Goal: Transaction & Acquisition: Purchase product/service

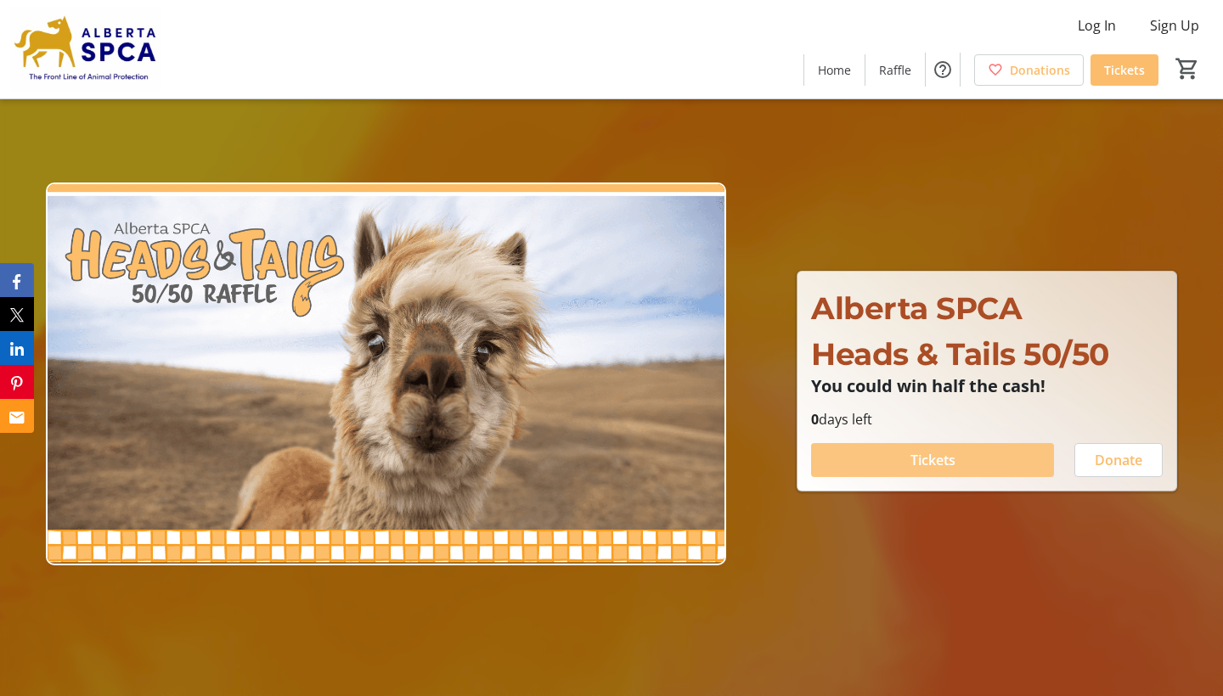
click at [985, 467] on span at bounding box center [932, 460] width 243 height 41
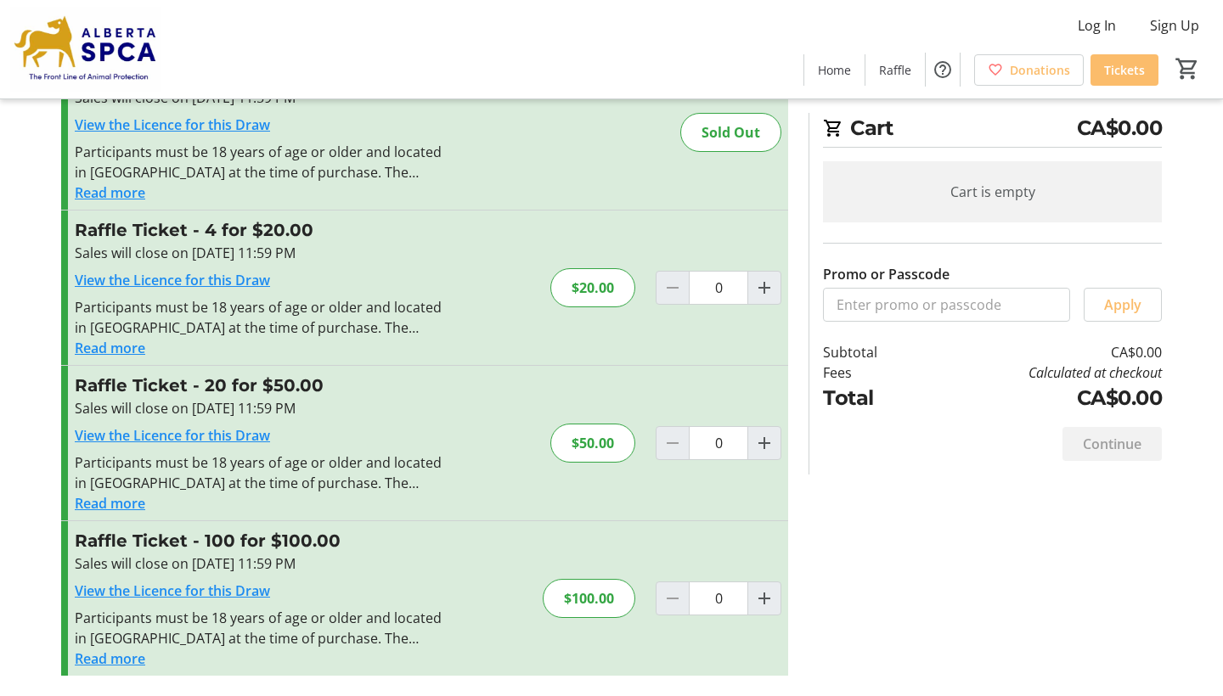
scroll to position [86, 0]
click at [768, 295] on mat-icon "Increment by one" at bounding box center [764, 288] width 20 height 20
type input "1"
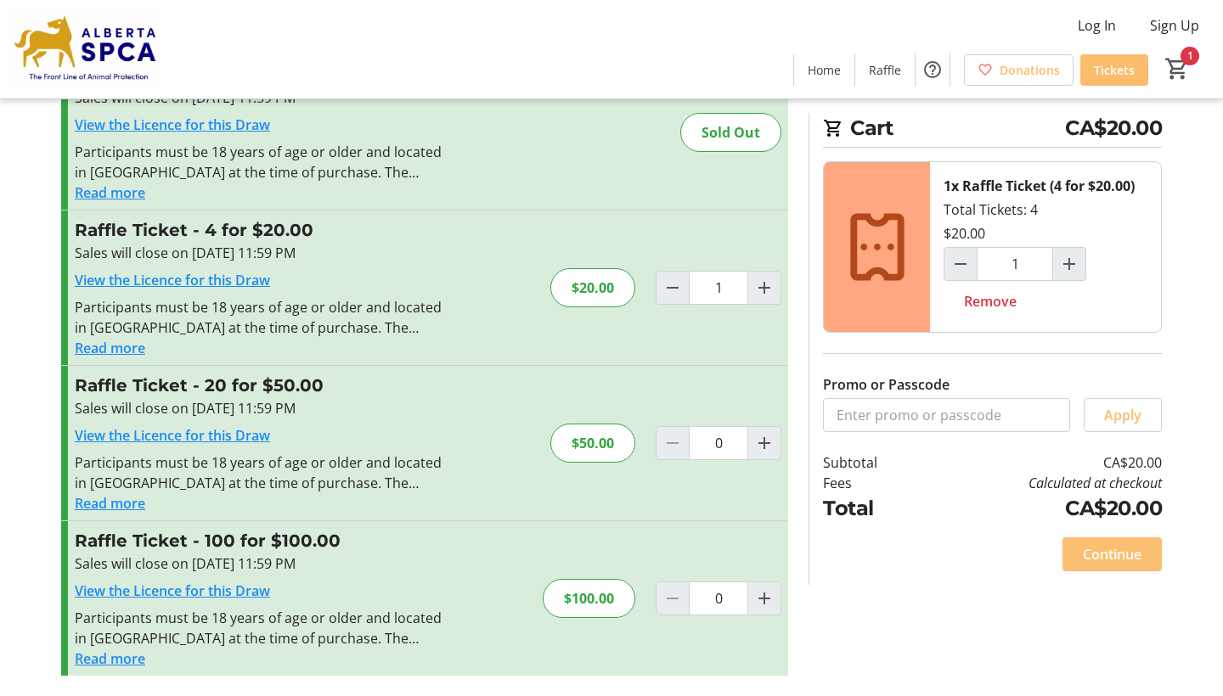
click at [1099, 560] on span "Continue" at bounding box center [1112, 554] width 59 height 20
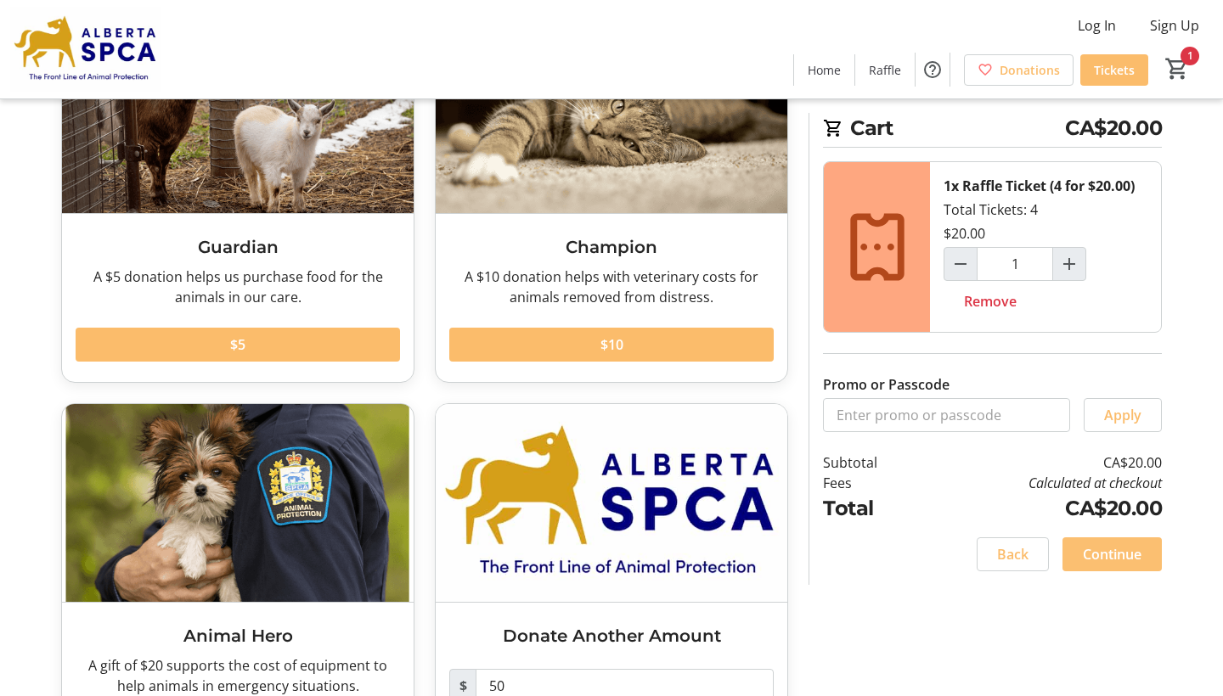
scroll to position [177, 0]
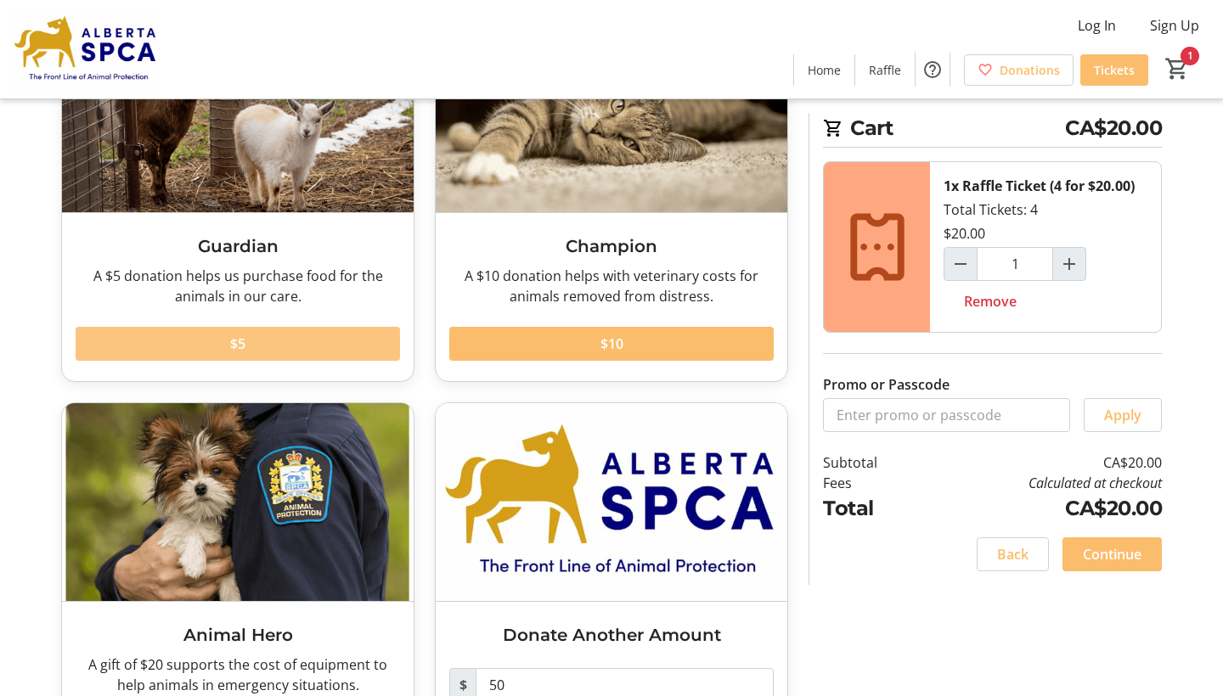
click at [316, 342] on span at bounding box center [238, 344] width 324 height 41
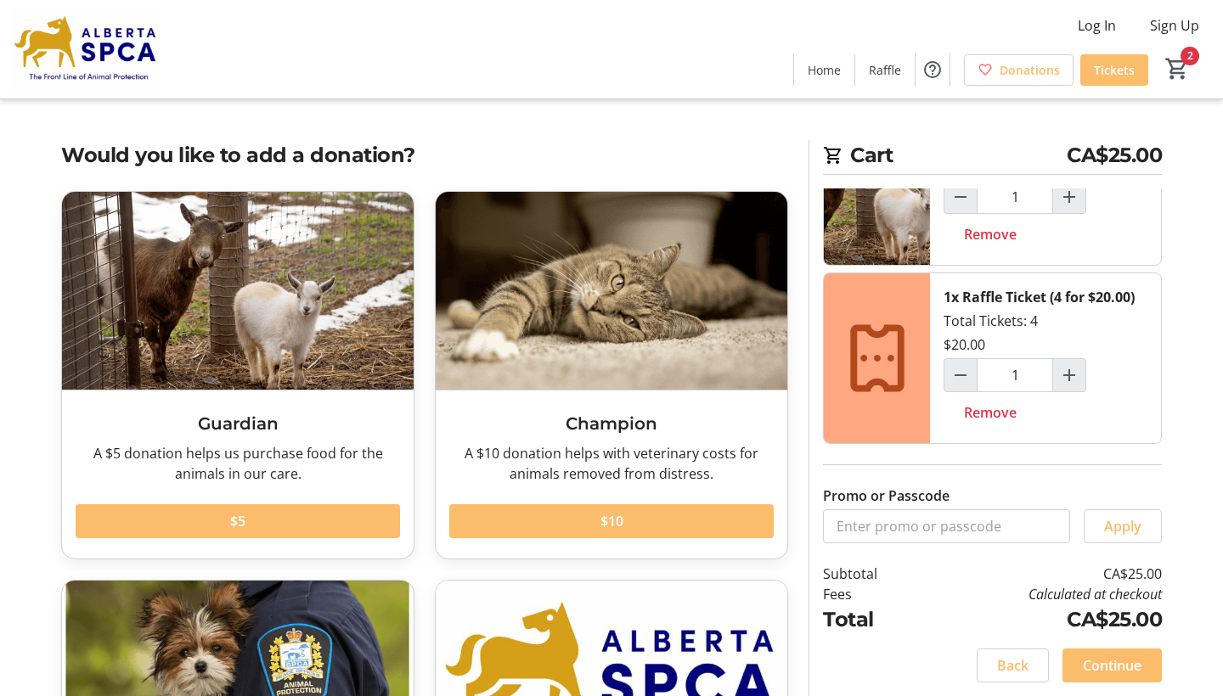
scroll to position [0, 0]
click at [1104, 662] on span "Continue" at bounding box center [1112, 666] width 59 height 20
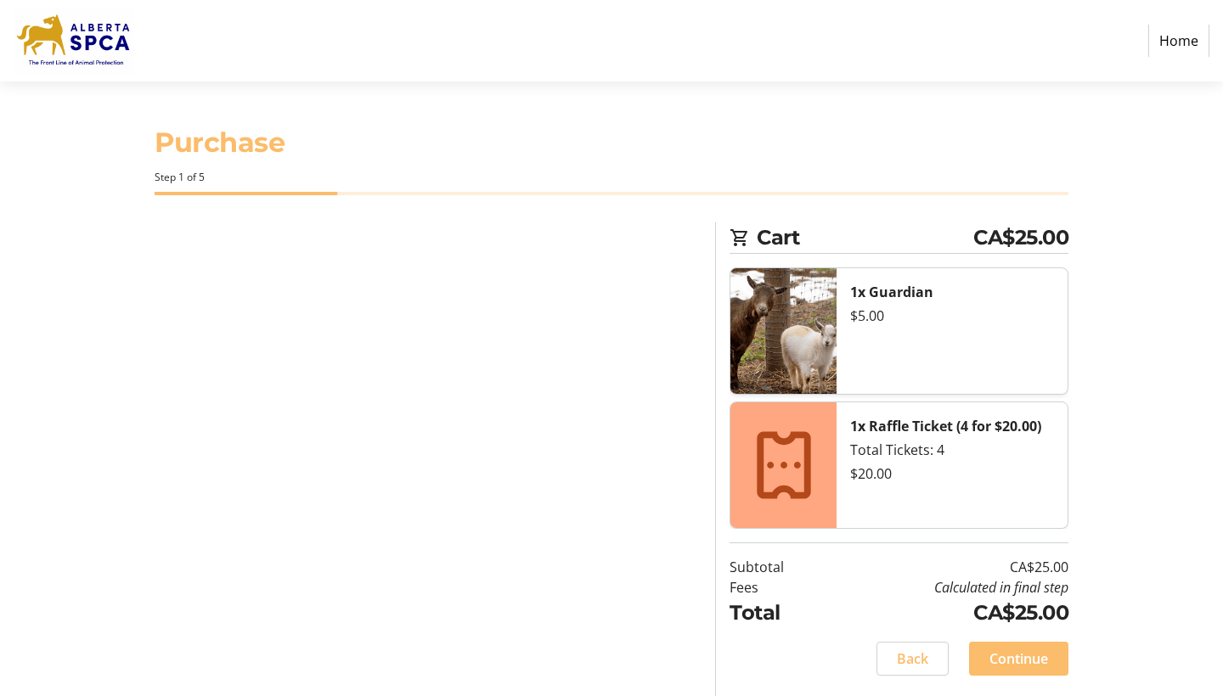
select select "CA"
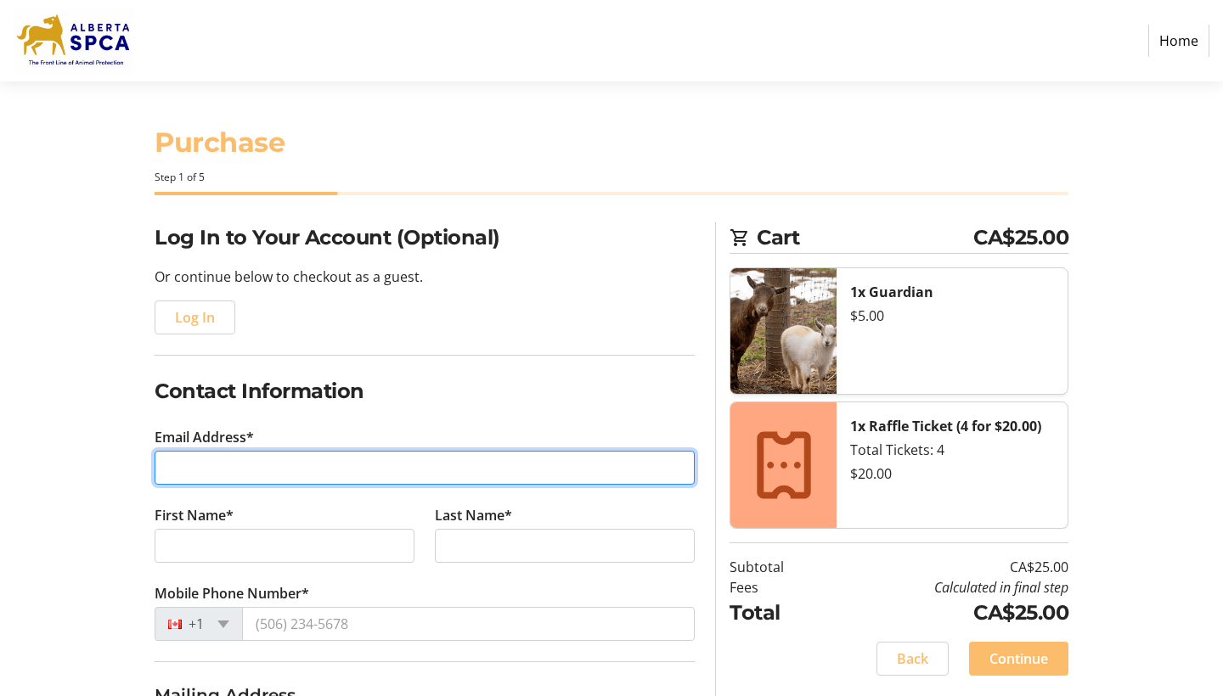
type input "[EMAIL_ADDRESS][DOMAIN_NAME]"
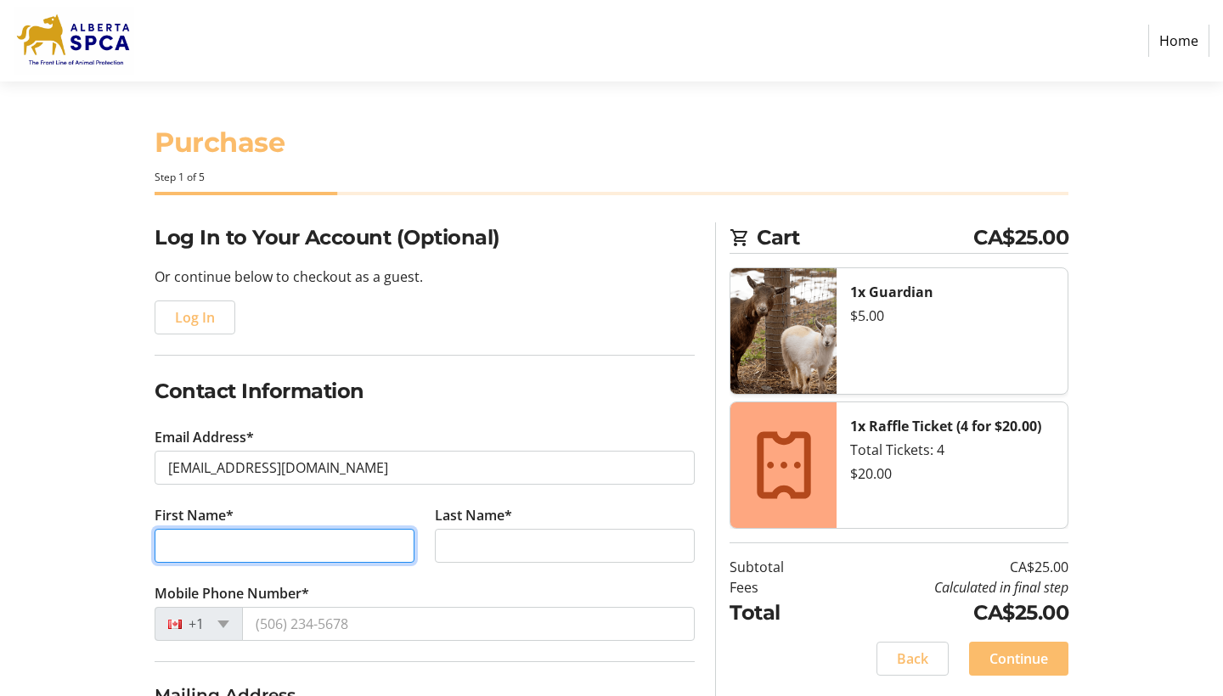
click at [392, 555] on input "First Name*" at bounding box center [285, 546] width 260 height 34
click at [392, 544] on input "First Name*" at bounding box center [285, 546] width 260 height 34
type input "[PERSON_NAME]"
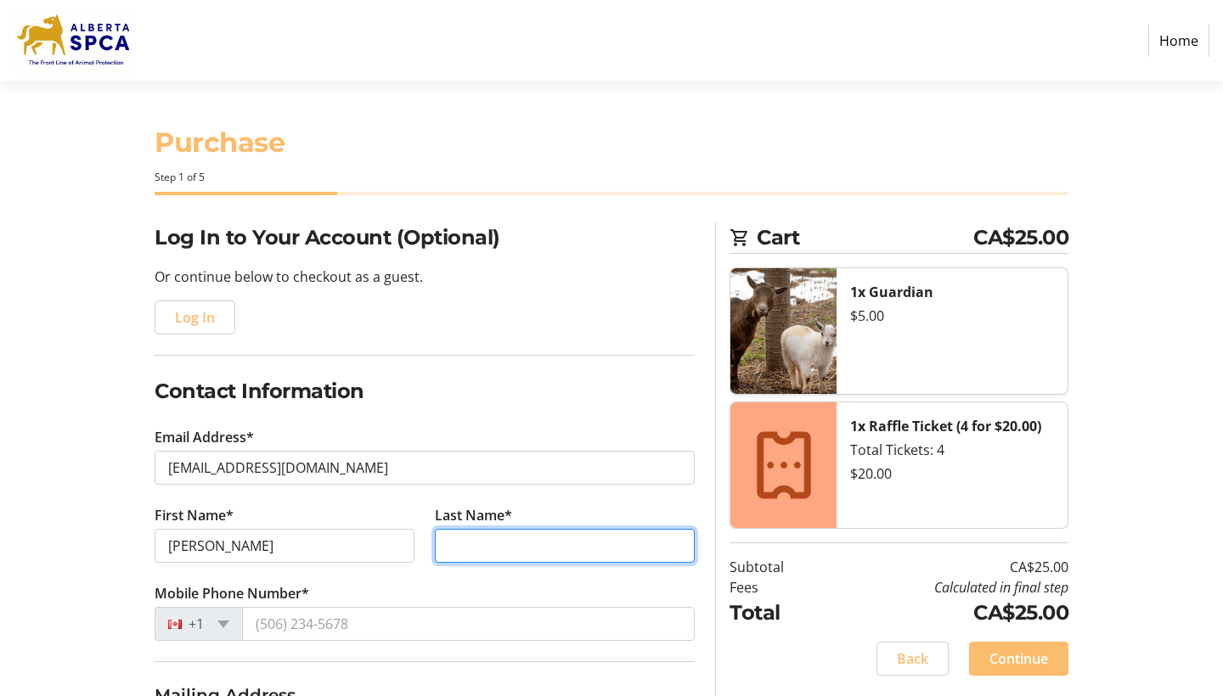
type input "[PERSON_NAME]"
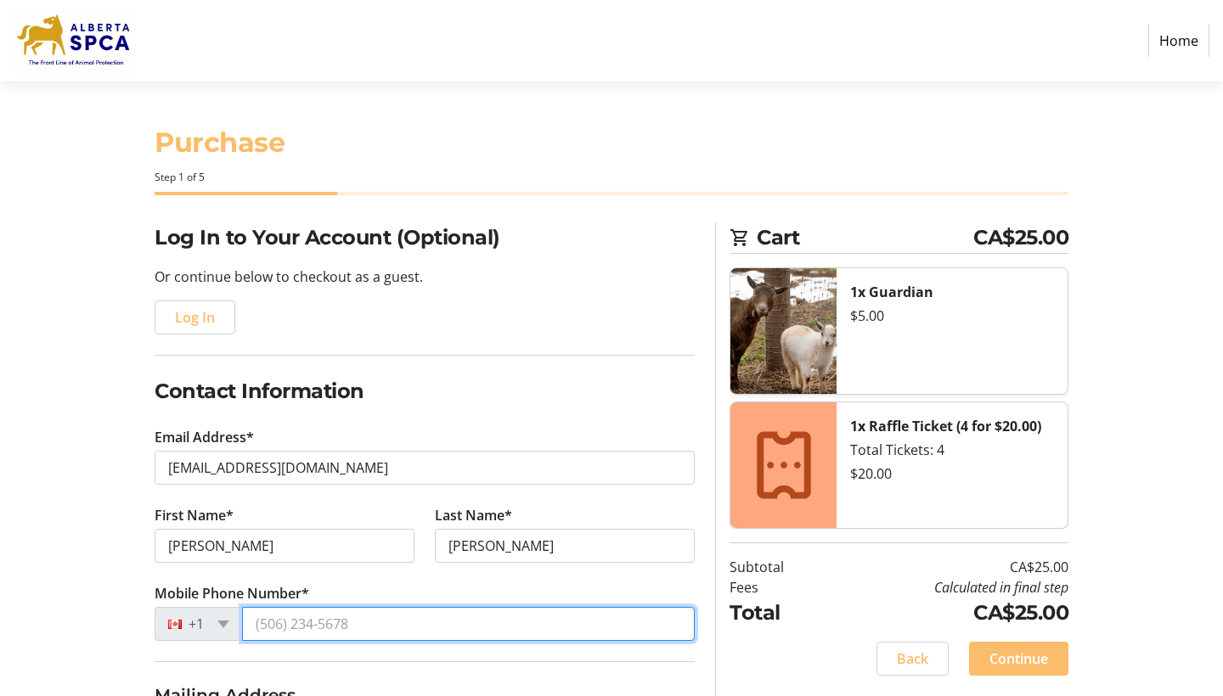
type input "[PHONE_NUMBER]"
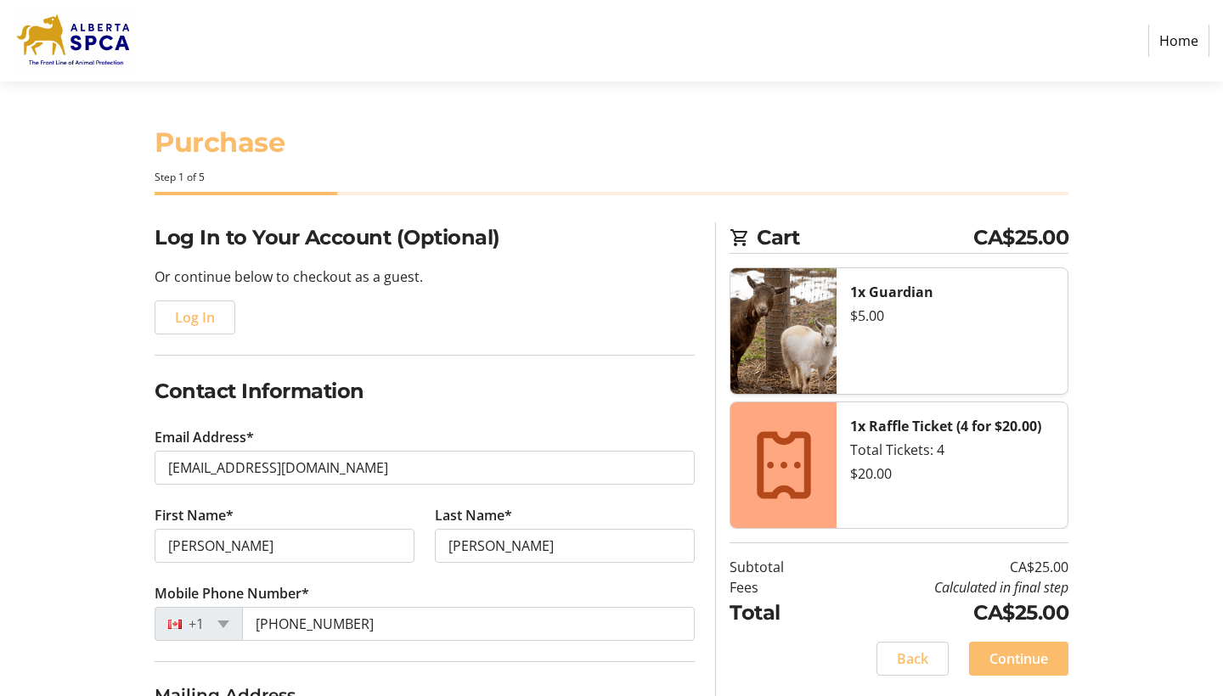
type input "[STREET_ADDRESS][PERSON_NAME]"
type input "[PERSON_NAME]"
select select "AB"
type input "T9E8E7"
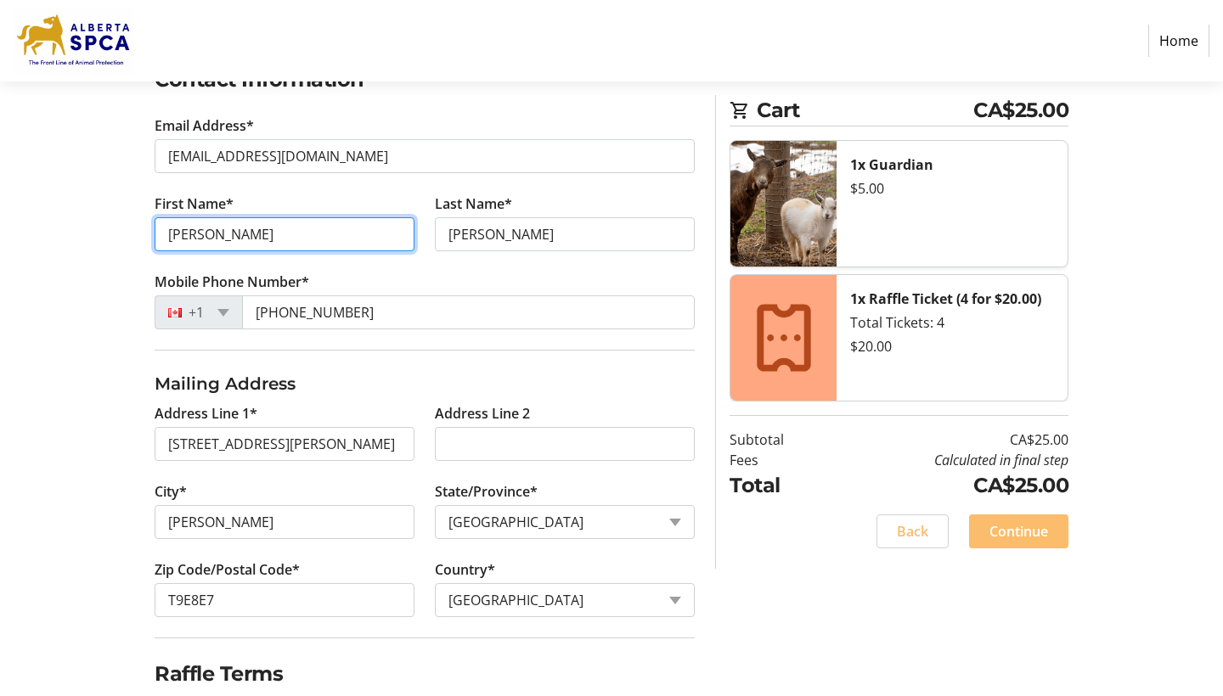
scroll to position [335, 0]
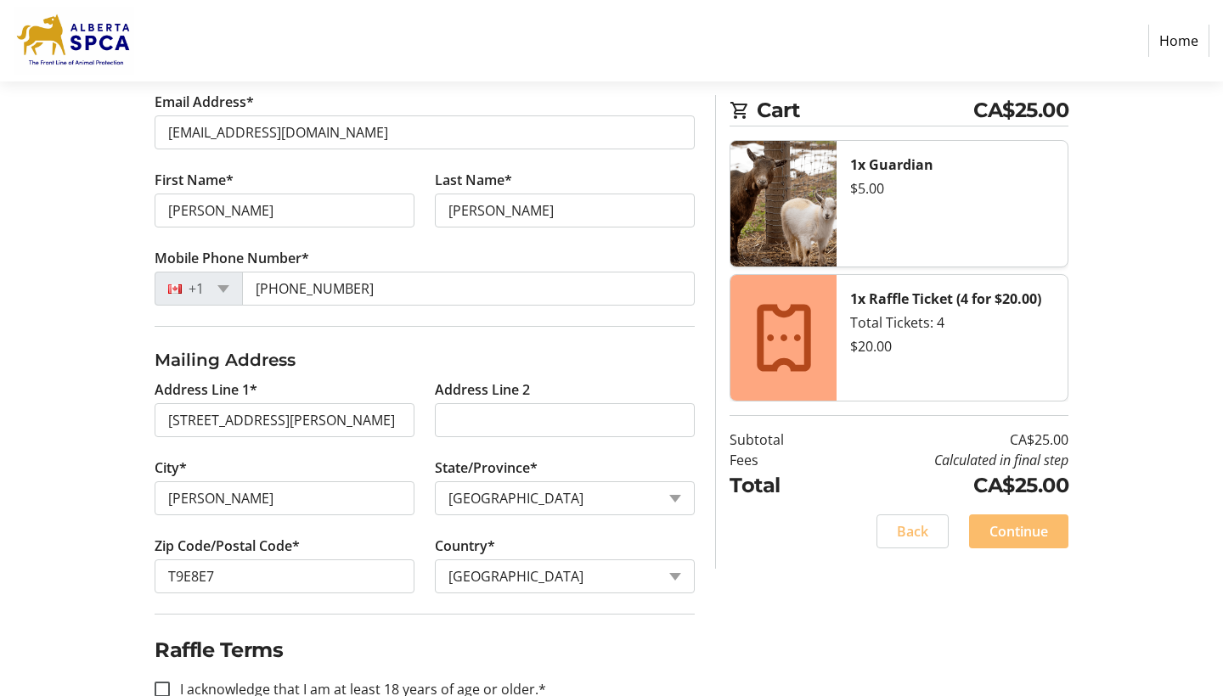
click at [713, 401] on div "Cart CA$25.00 1x Guardian $5.00 1x Raffle Ticket (4 for $20.00) Total Tickets: …" at bounding box center [892, 332] width 374 height 474
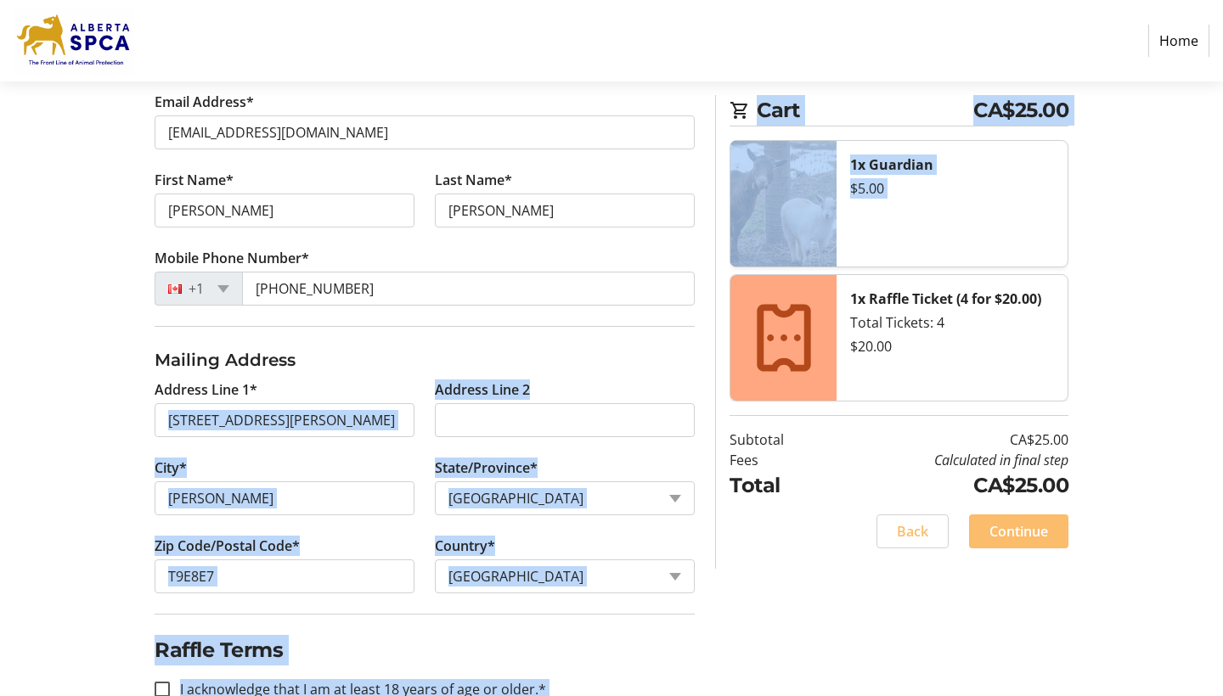
drag, startPoint x: 713, startPoint y: 401, endPoint x: 661, endPoint y: 403, distance: 51.9
click at [661, 403] on div "Log In to Your Account (Optional) Or continue below to checkout as a guest. Log…" at bounding box center [611, 313] width 1121 height 853
click at [661, 403] on tr-shared-address-form-ui "Address Line 1* [STREET_ADDRESS][PERSON_NAME] Address Line 2 City* [PERSON_NAME…" at bounding box center [425, 480] width 540 height 267
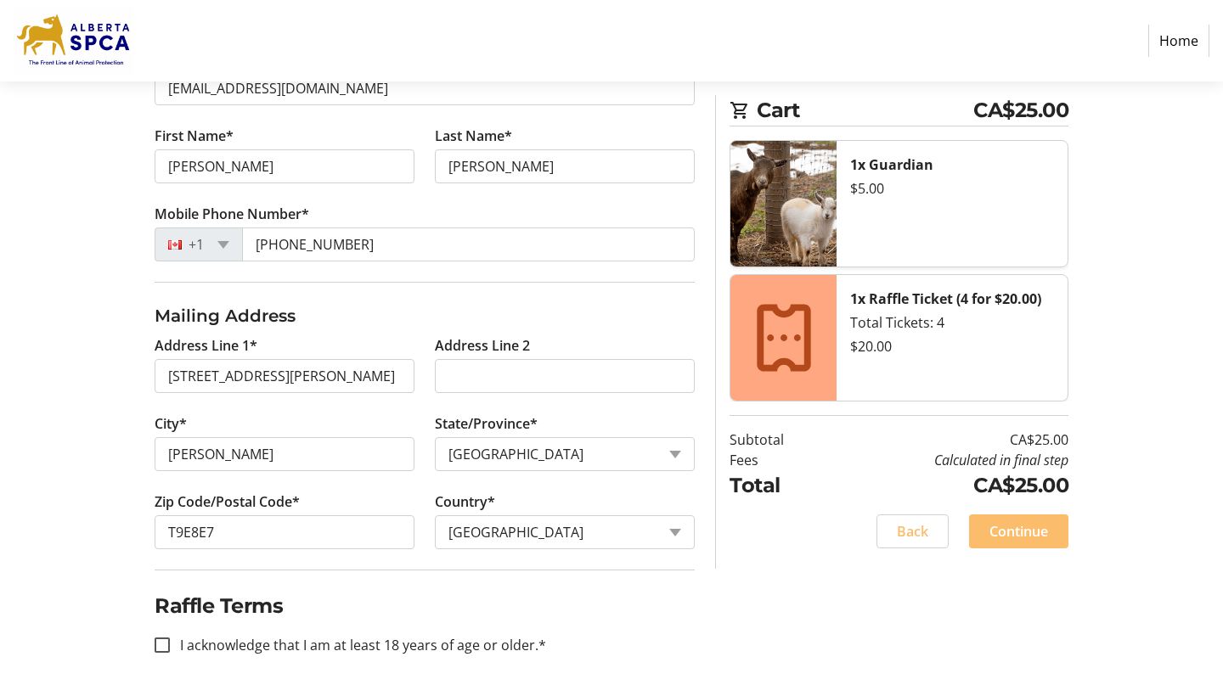
scroll to position [565, 0]
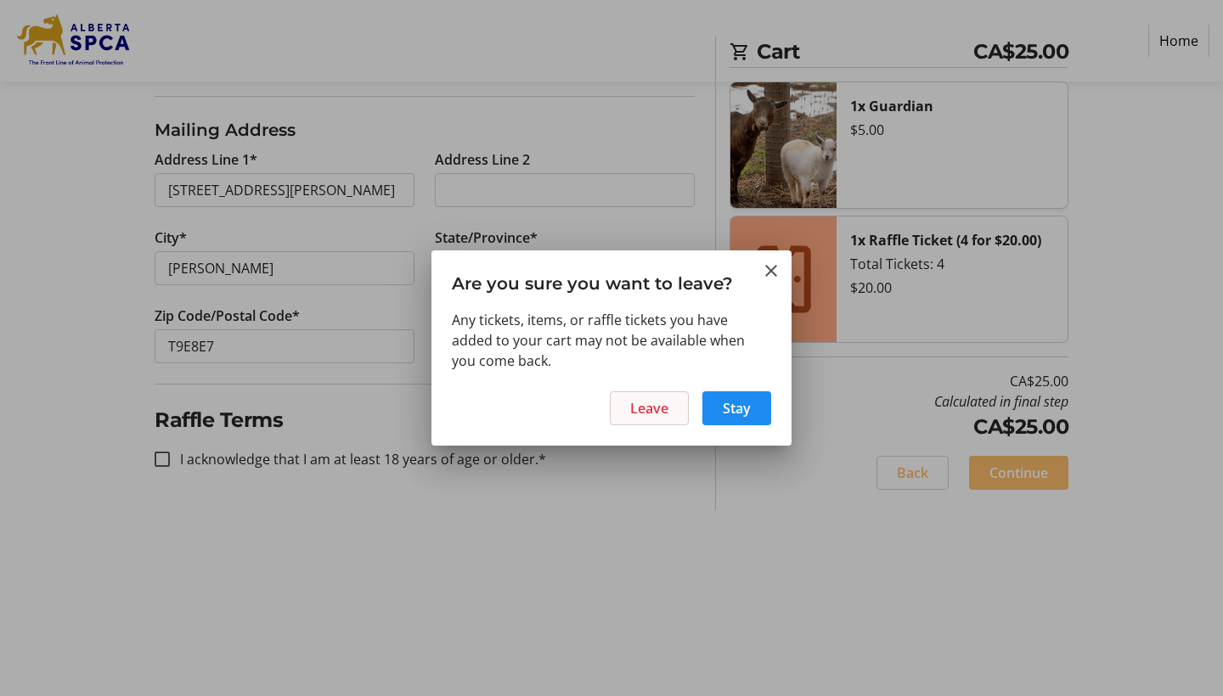
click at [669, 407] on span at bounding box center [648, 408] width 77 height 41
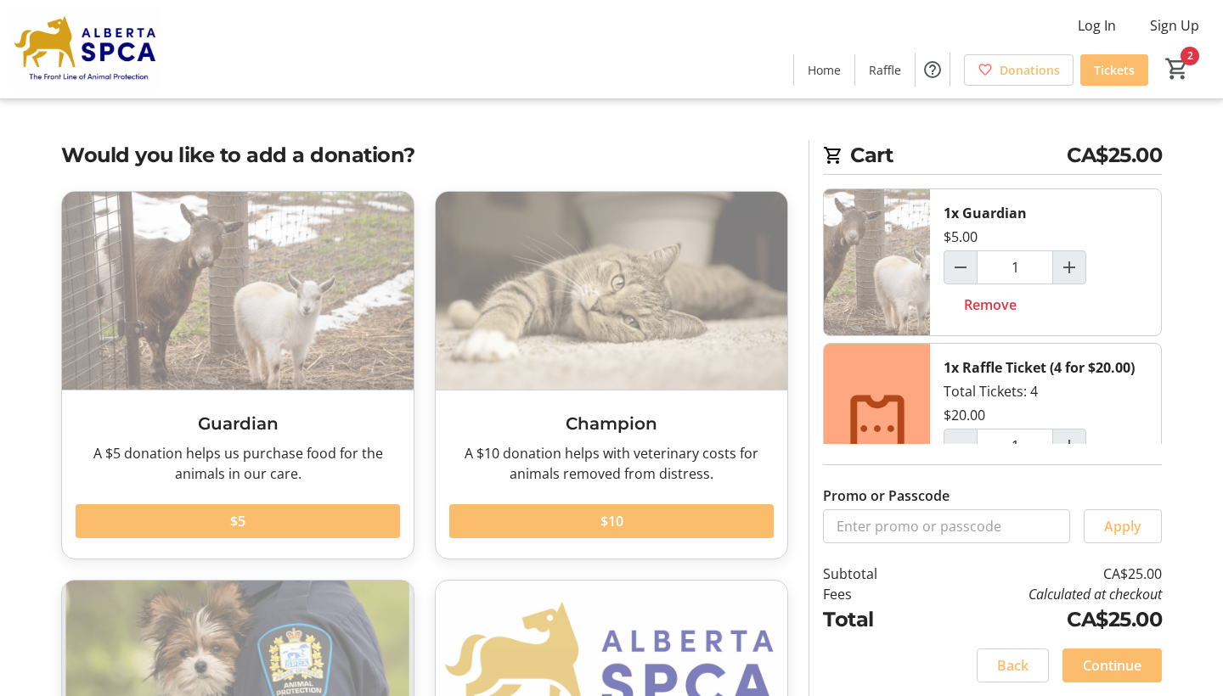
scroll to position [186, 0]
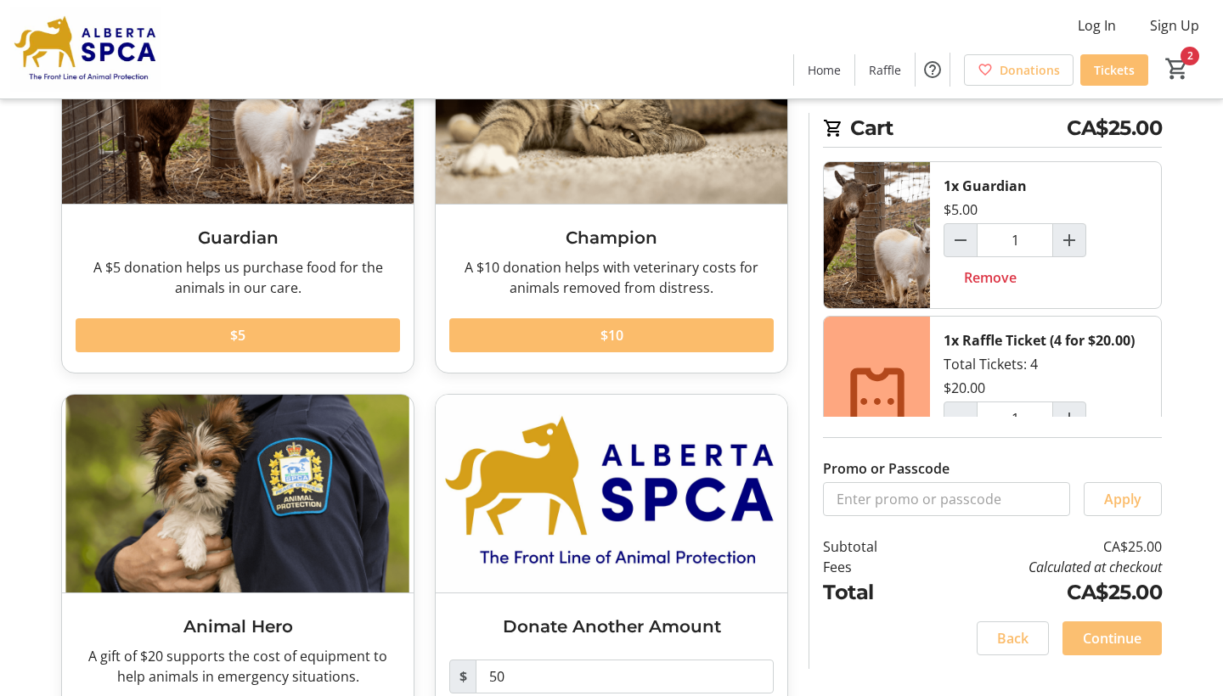
click at [1130, 638] on span "Continue" at bounding box center [1112, 638] width 59 height 20
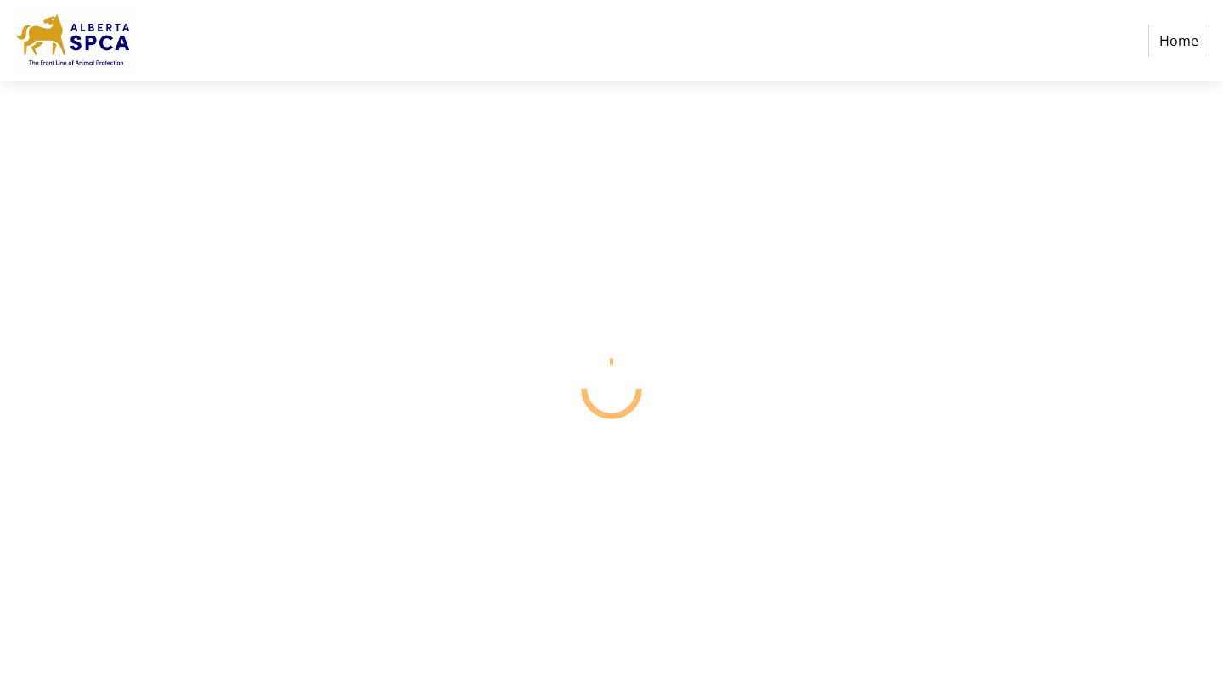
select select "CA"
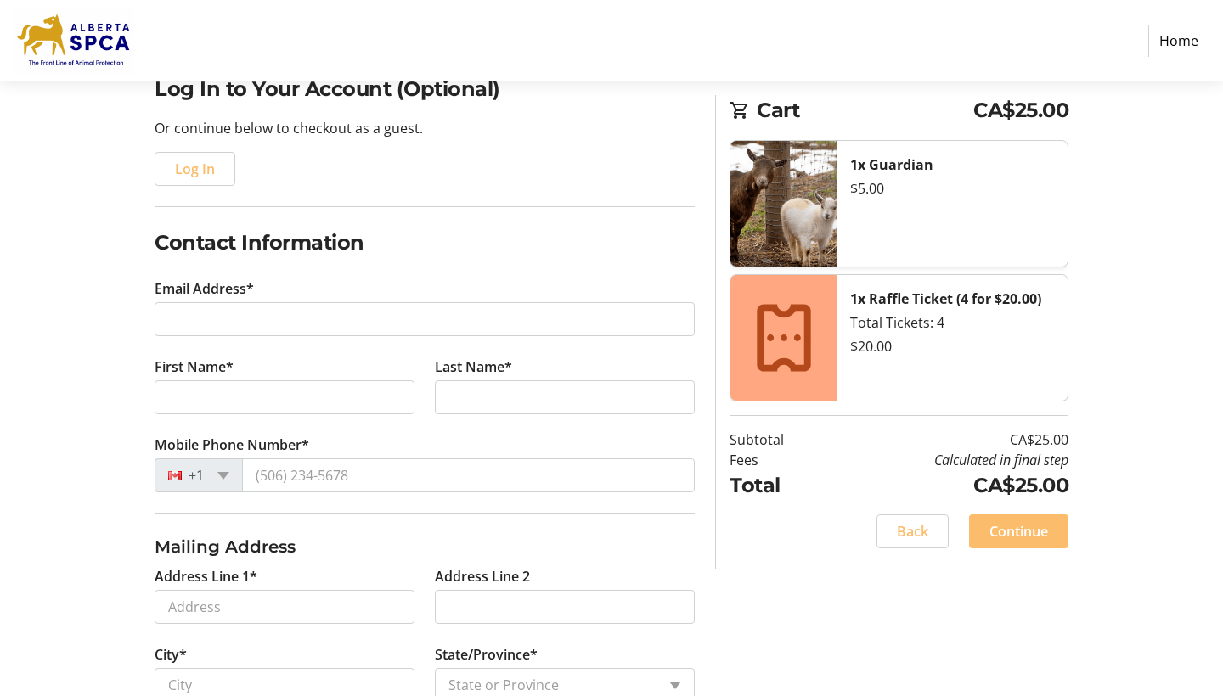
scroll to position [146, 0]
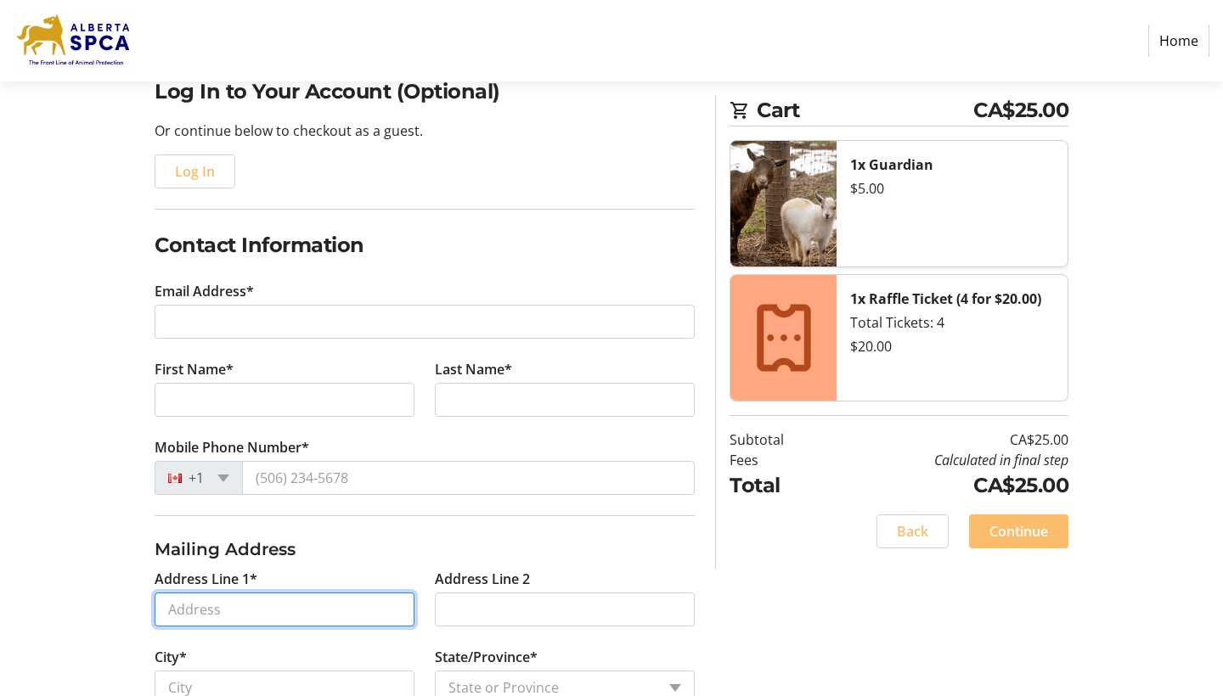
click at [414, 605] on input "Address Line 1*" at bounding box center [285, 610] width 260 height 34
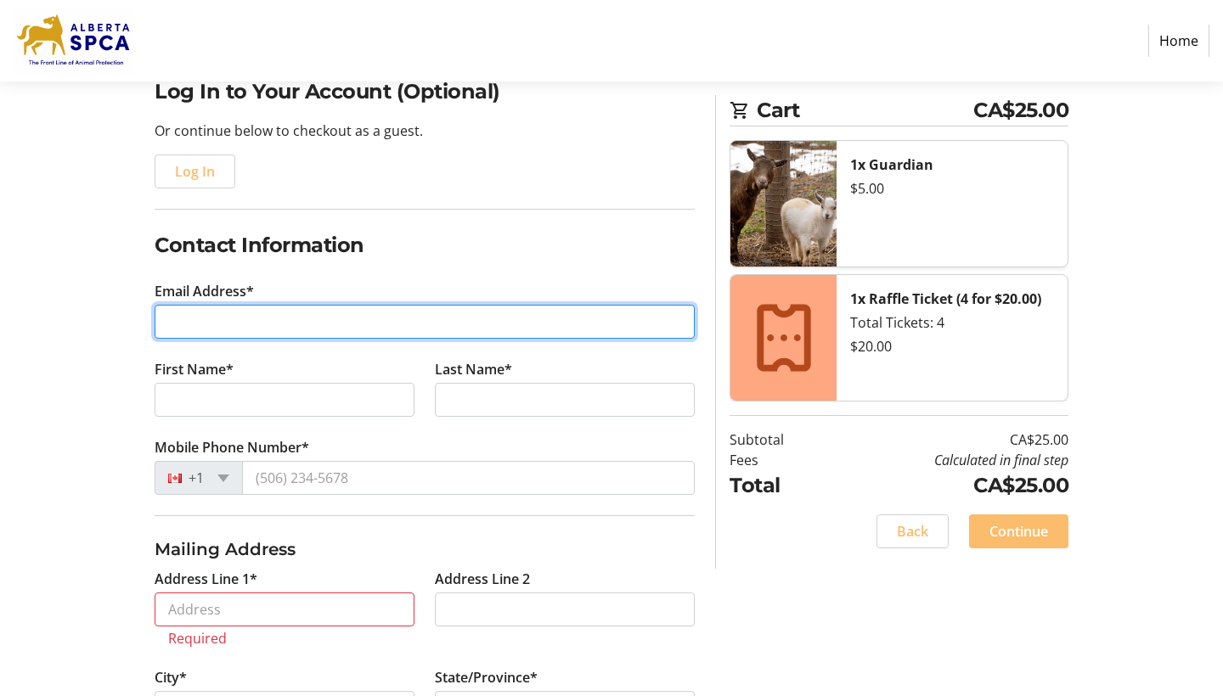
type input "[EMAIL_ADDRESS][DOMAIN_NAME]"
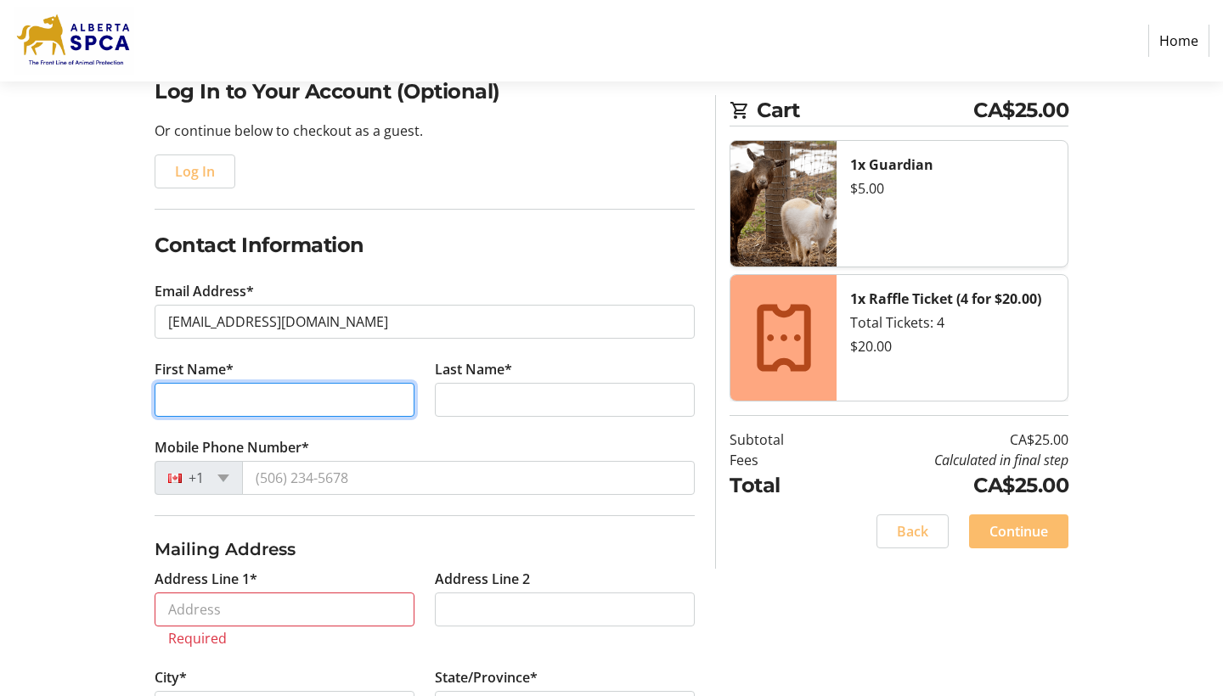
type input "[PERSON_NAME]"
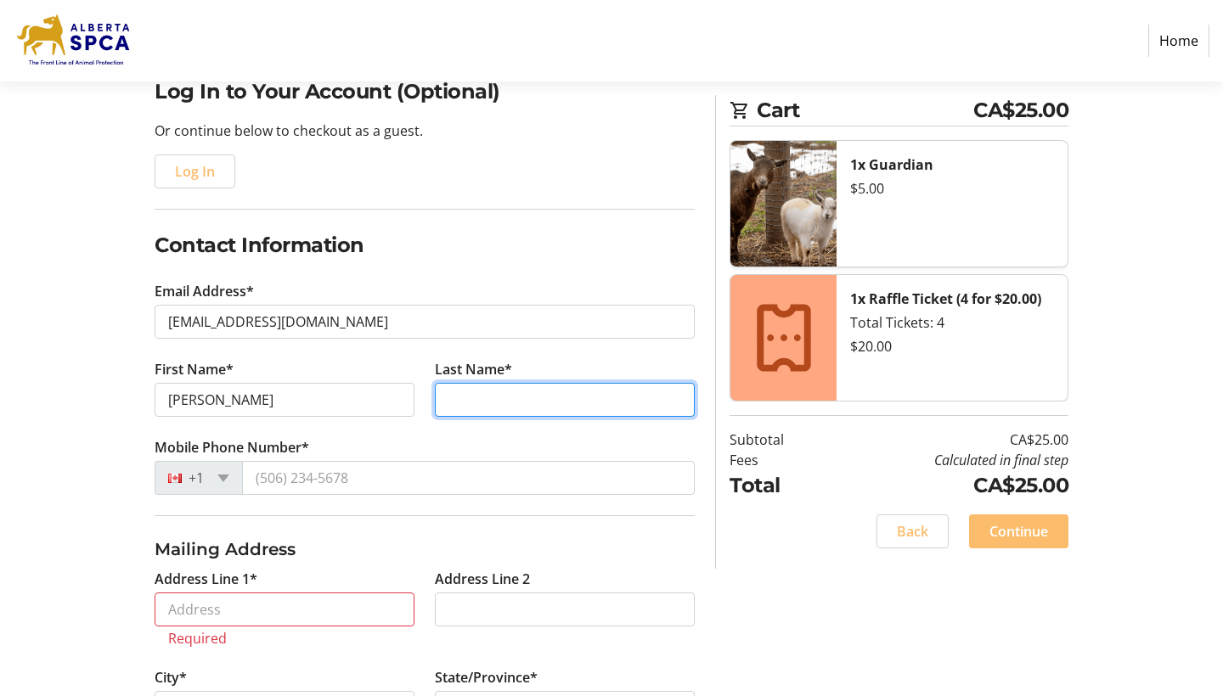
type input "[PERSON_NAME]"
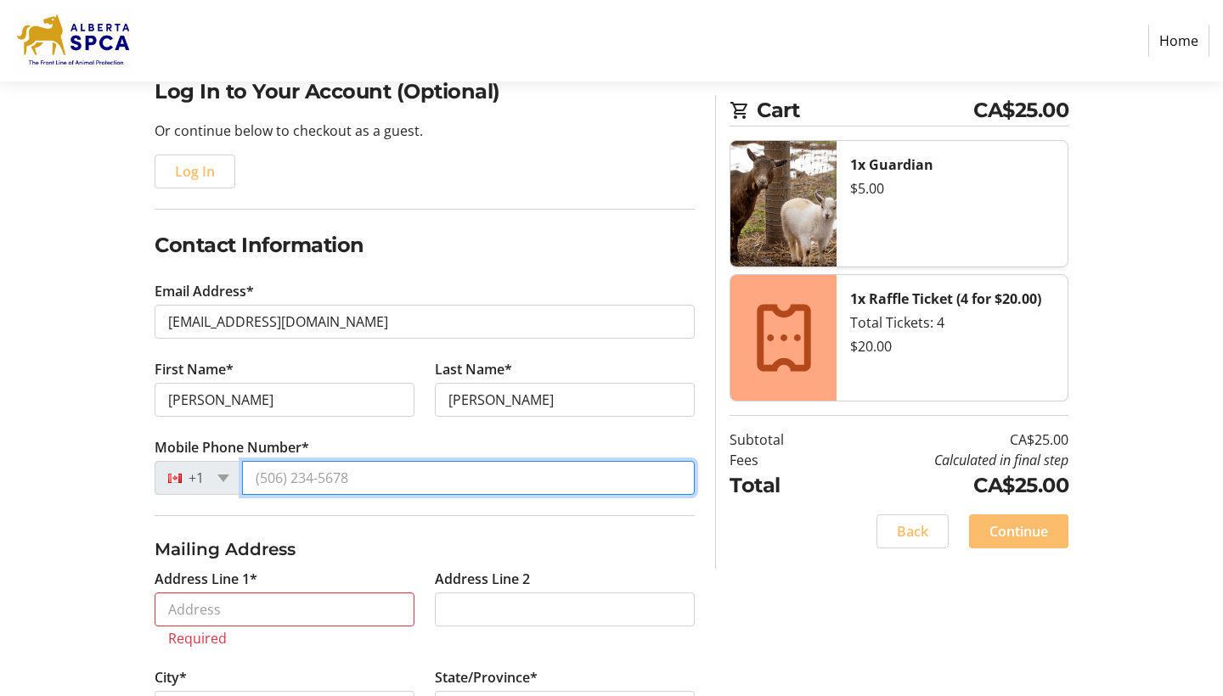
type input "[PHONE_NUMBER]"
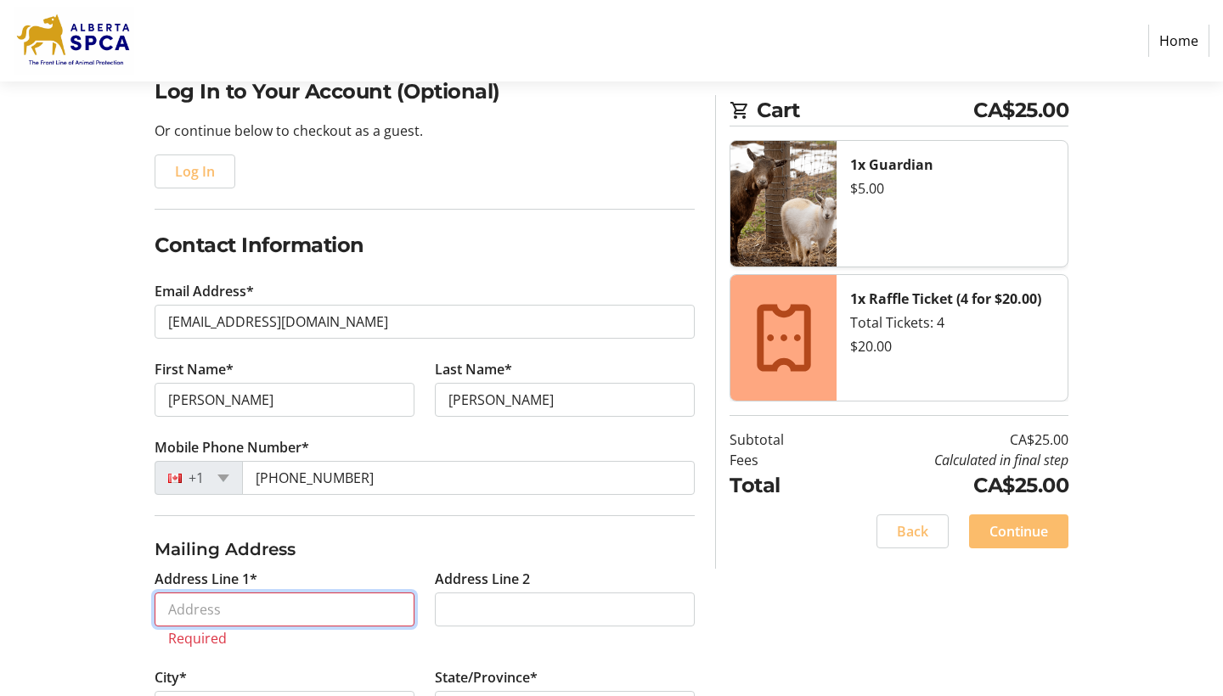
type input "[STREET_ADDRESS][PERSON_NAME]"
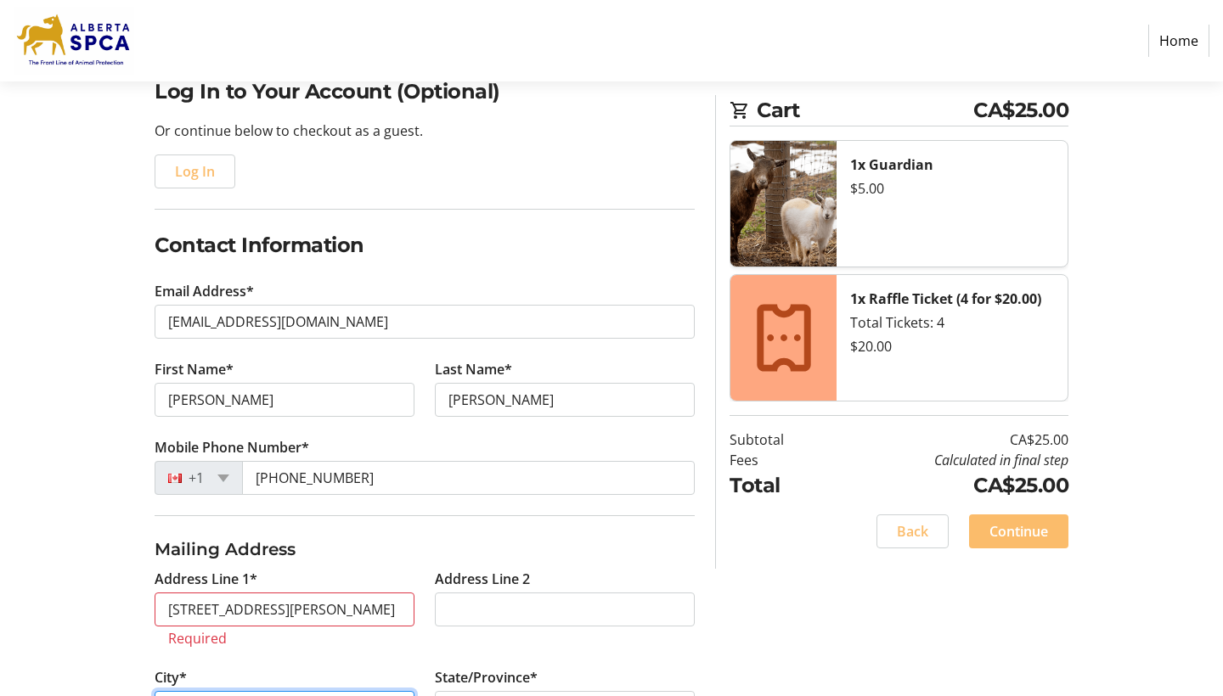
type input "[PERSON_NAME]"
select select "AB"
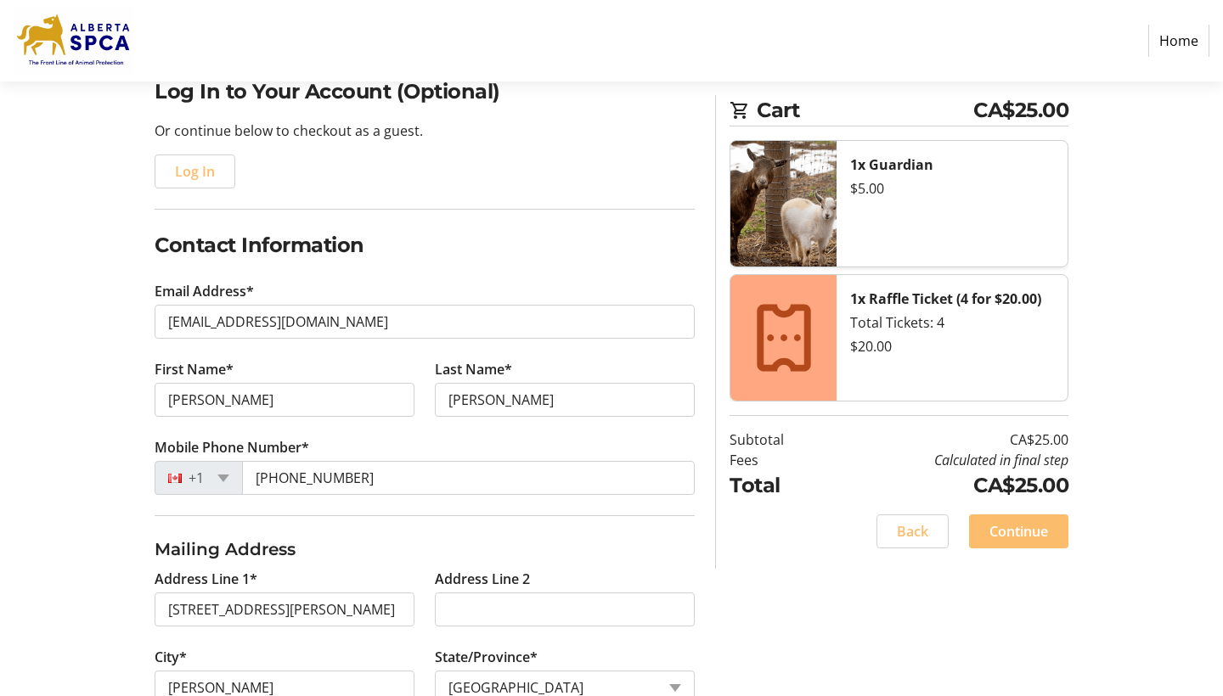
type input "T9E8E7"
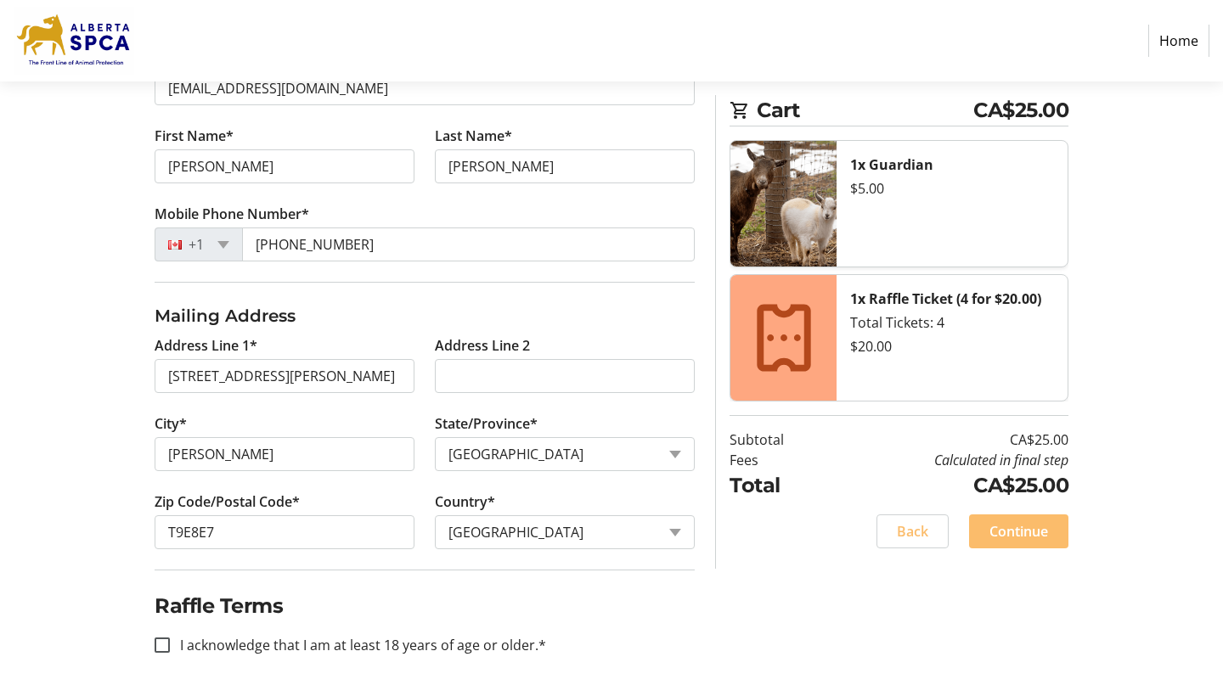
scroll to position [464, 0]
click at [713, 274] on div "Cart CA$25.00 1x Guardian $5.00 1x Raffle Ticket (4 for $20.00) Total Tickets: …" at bounding box center [892, 332] width 374 height 474
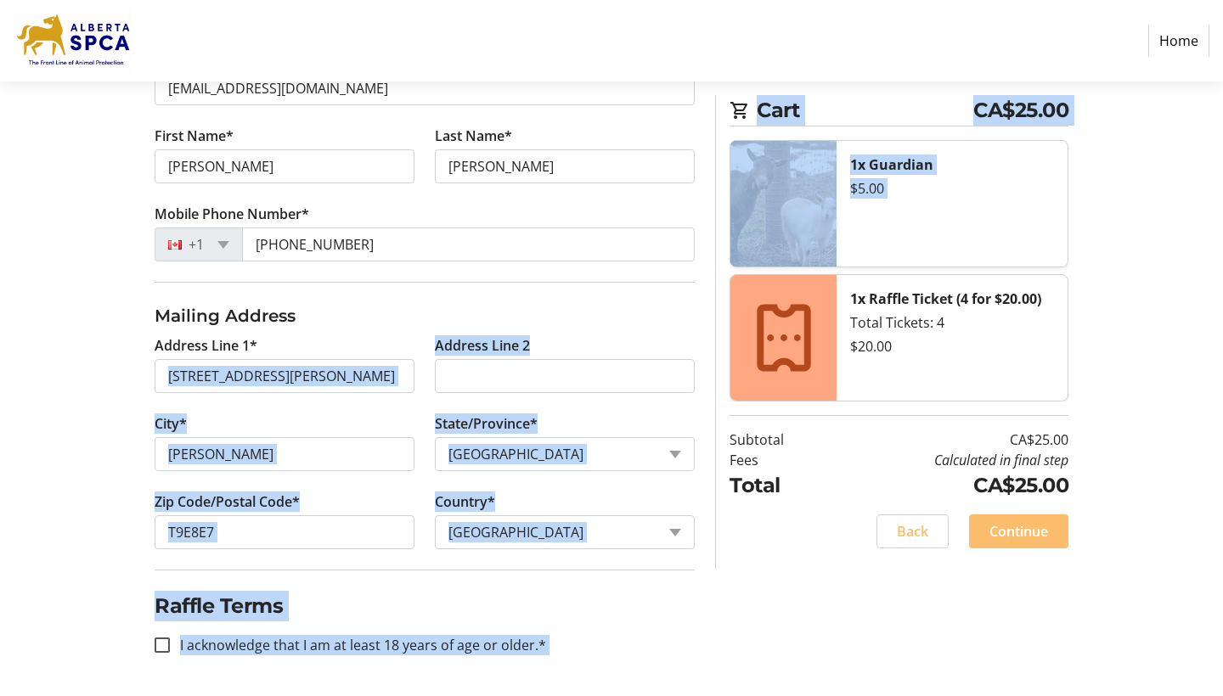
drag, startPoint x: 713, startPoint y: 274, endPoint x: 608, endPoint y: 273, distance: 105.3
click at [608, 273] on div "Log In to Your Account (Optional) Or continue below to checkout as a guest. Log…" at bounding box center [611, 269] width 1121 height 853
click at [632, 303] on tr-shared-address-form-ui "Address Line 1* [STREET_ADDRESS][PERSON_NAME] Address Line 2 City* [PERSON_NAME…" at bounding box center [425, 436] width 540 height 267
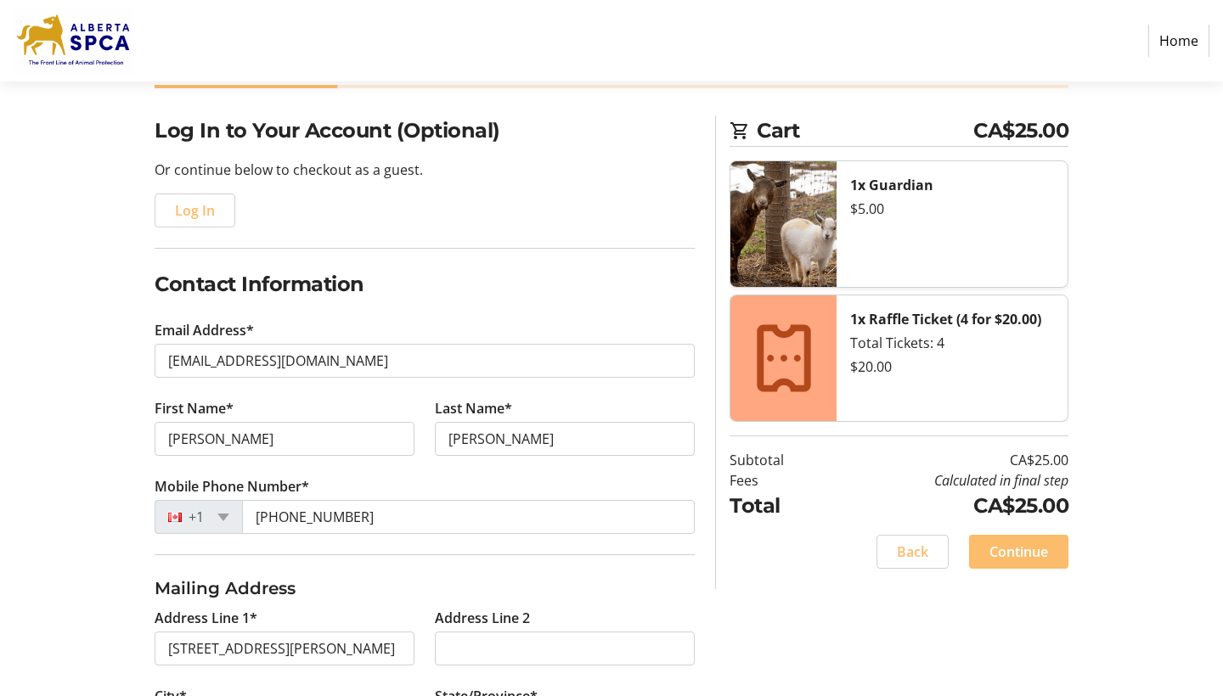
scroll to position [102, 0]
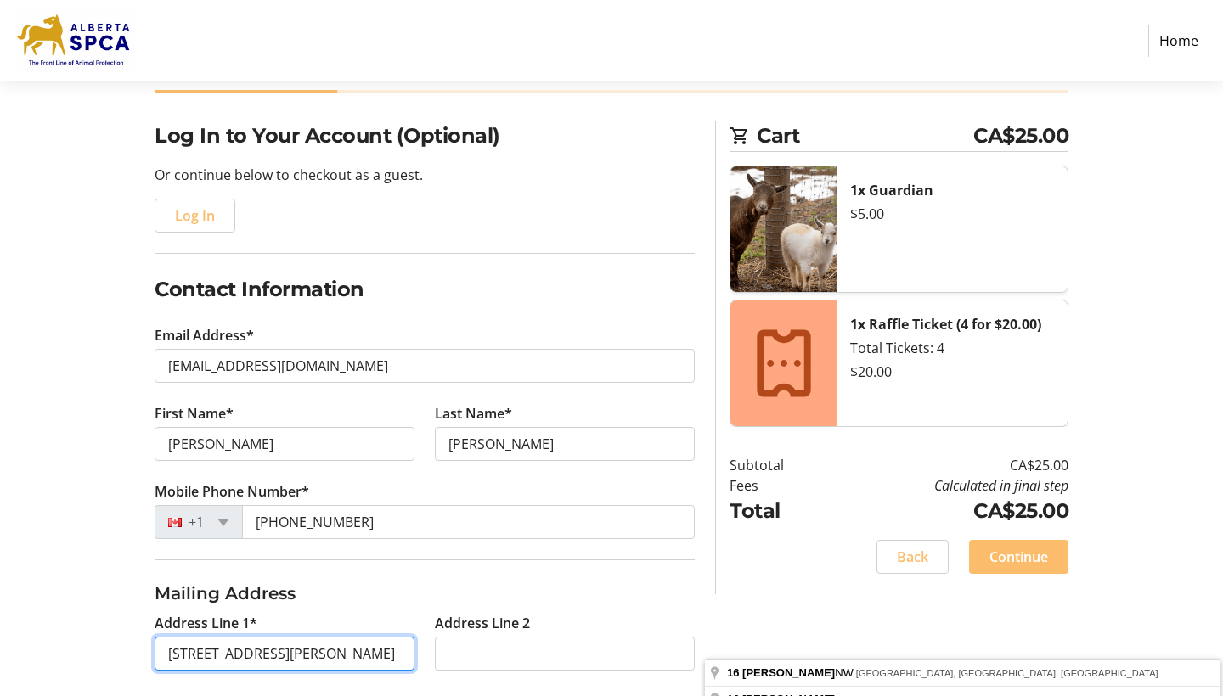
click at [414, 644] on input "[STREET_ADDRESS][PERSON_NAME]" at bounding box center [285, 654] width 260 height 34
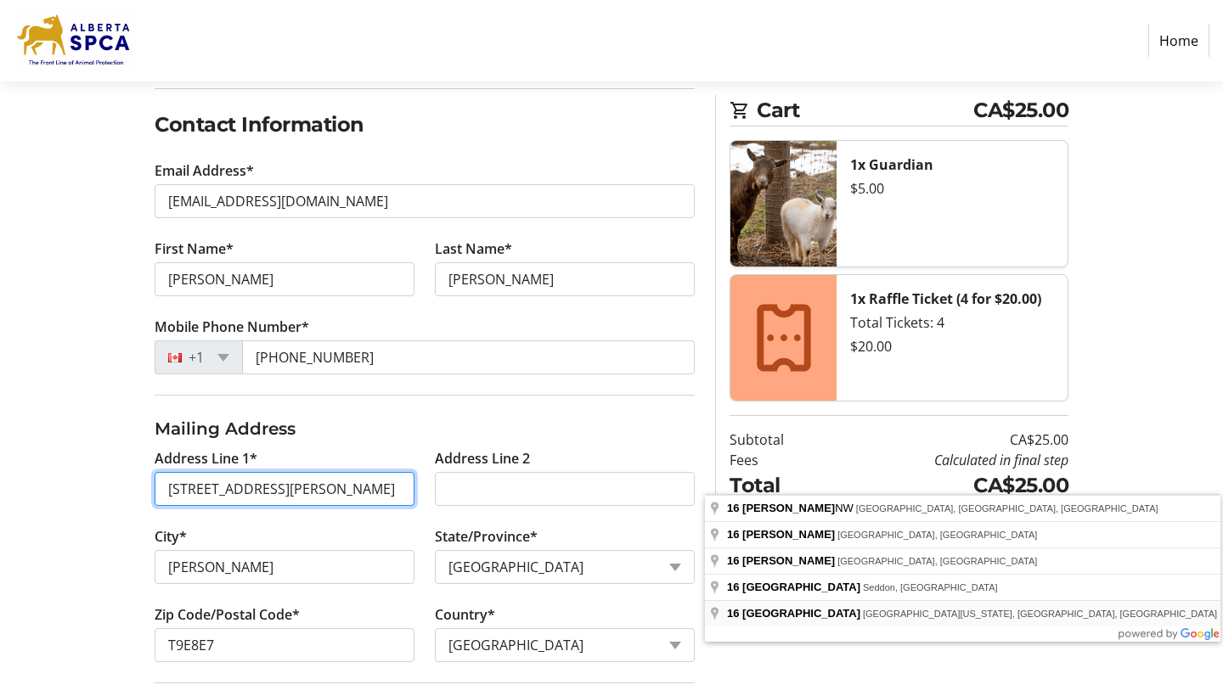
scroll to position [274, 0]
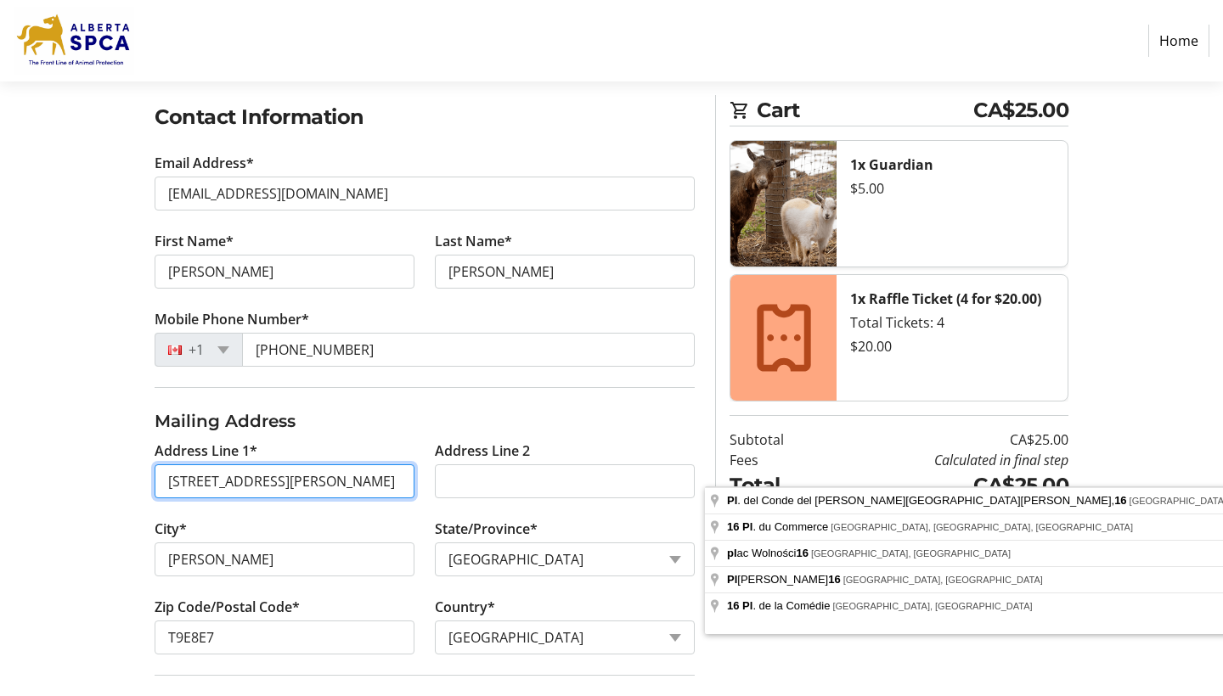
type input "[STREET_ADDRESS][PERSON_NAME]"
click at [718, 465] on tr-checkout-flow-side-bar-ui "Cart CA$25.00 1x Guardian $5.00 1x Raffle Ticket (4 for $20.00) Total Tickets: …" at bounding box center [891, 332] width 353 height 474
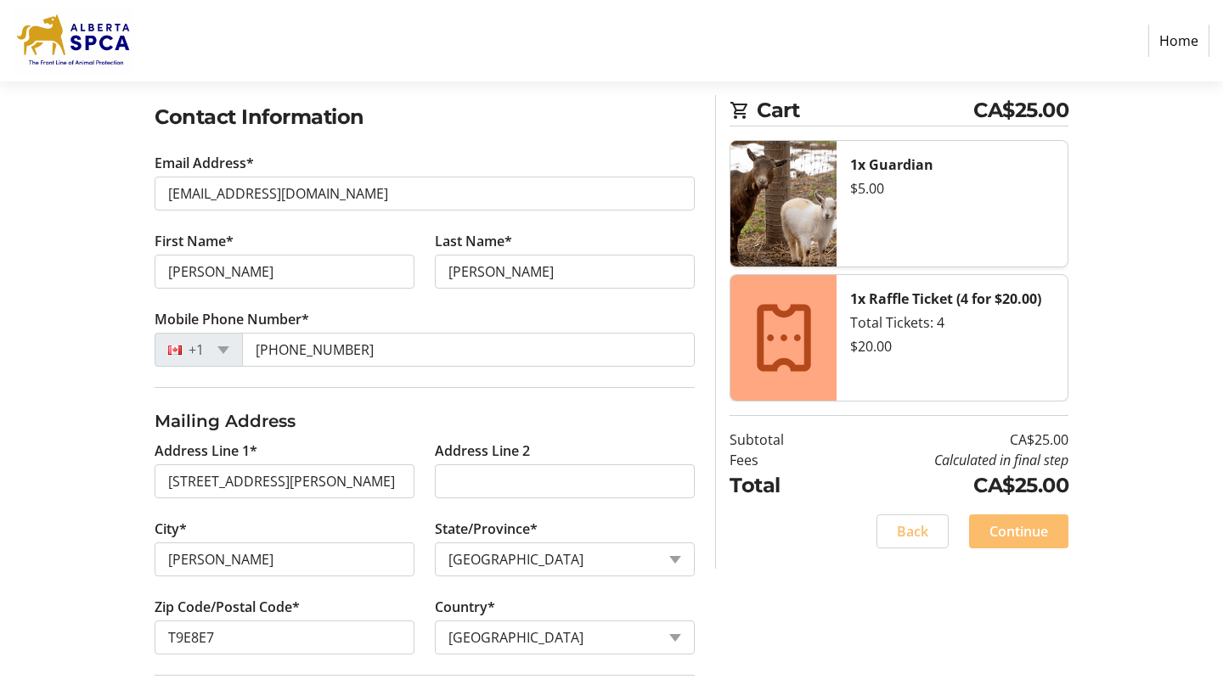
click at [718, 465] on tr-checkout-flow-side-bar-ui "Cart CA$25.00 1x Guardian $5.00 1x Raffle Ticket (4 for $20.00) Total Tickets: …" at bounding box center [891, 332] width 353 height 474
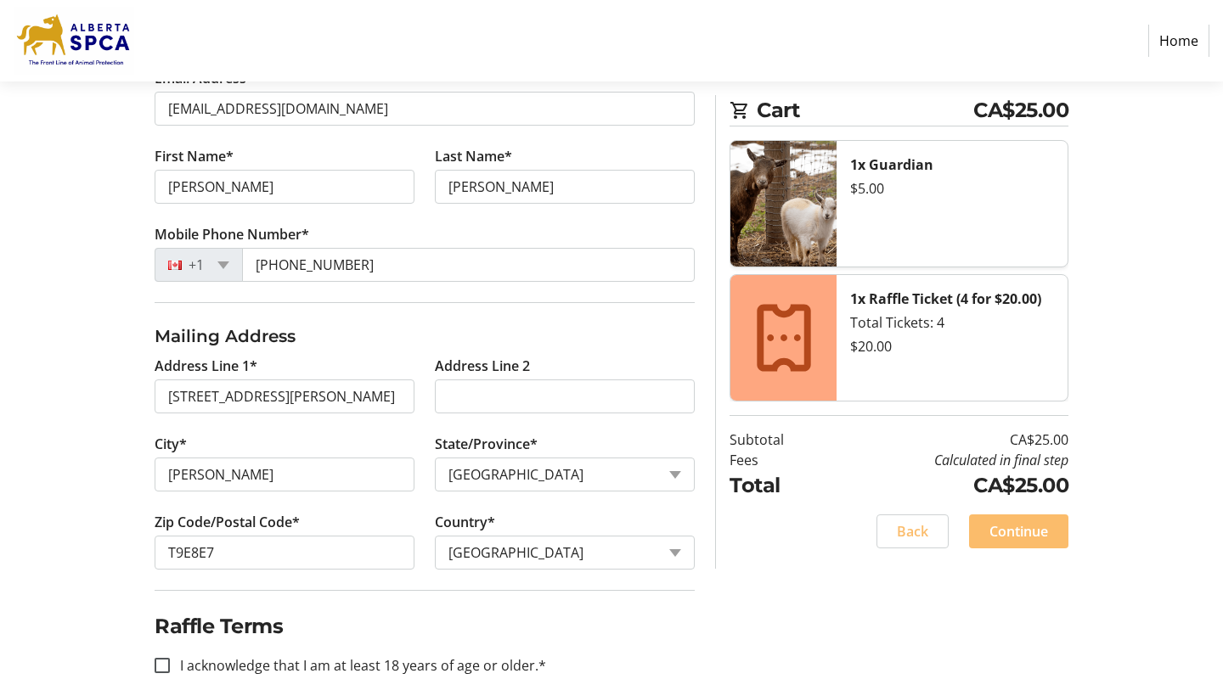
scroll to position [360, 0]
click at [708, 384] on div "Cart CA$25.00 1x Guardian $5.00 1x Raffle Ticket (4 for $20.00) Total Tickets: …" at bounding box center [892, 332] width 374 height 474
click at [715, 384] on tr-checkout-flow-side-bar-ui "Cart CA$25.00 1x Guardian $5.00 1x Raffle Ticket (4 for $20.00) Total Tickets: …" at bounding box center [891, 332] width 353 height 474
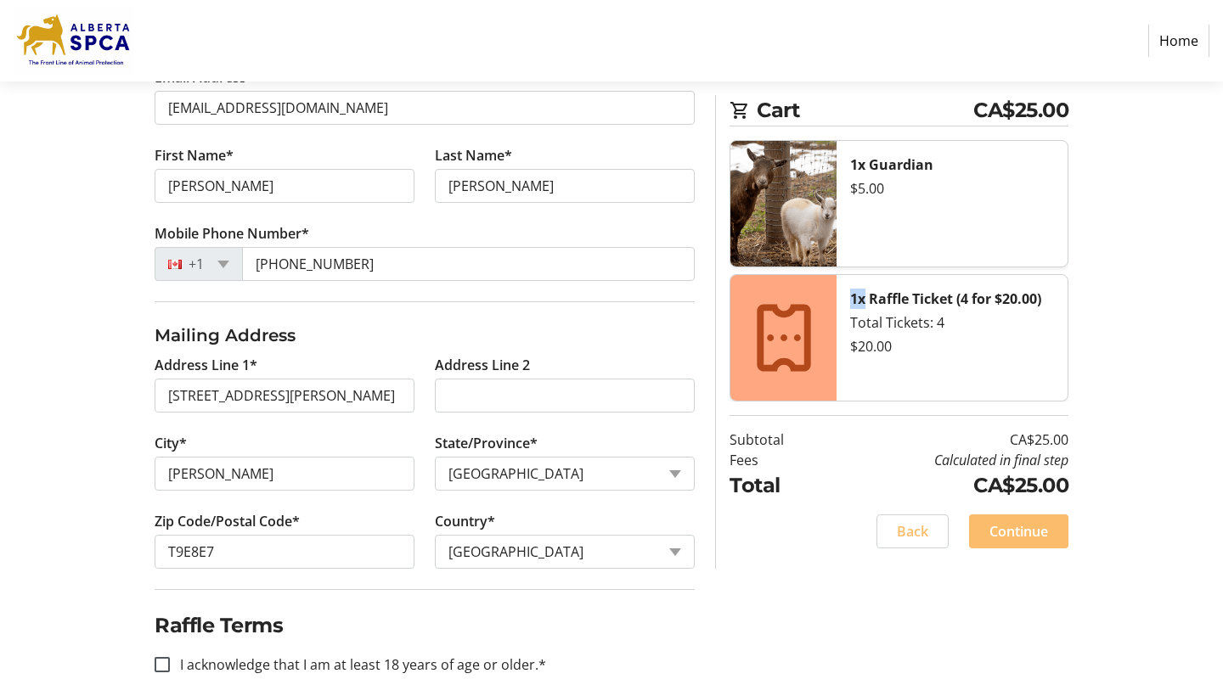
click at [715, 384] on tr-checkout-flow-side-bar-ui "Cart CA$25.00 1x Guardian $5.00 1x Raffle Ticket (4 for $20.00) Total Tickets: …" at bounding box center [891, 332] width 353 height 474
click at [706, 392] on div "Cart CA$25.00 1x Guardian $5.00 1x Raffle Ticket (4 for $20.00) Total Tickets: …" at bounding box center [892, 332] width 374 height 474
click at [708, 392] on div "Cart CA$25.00 1x Guardian $5.00 1x Raffle Ticket (4 for $20.00) Total Tickets: …" at bounding box center [892, 332] width 374 height 474
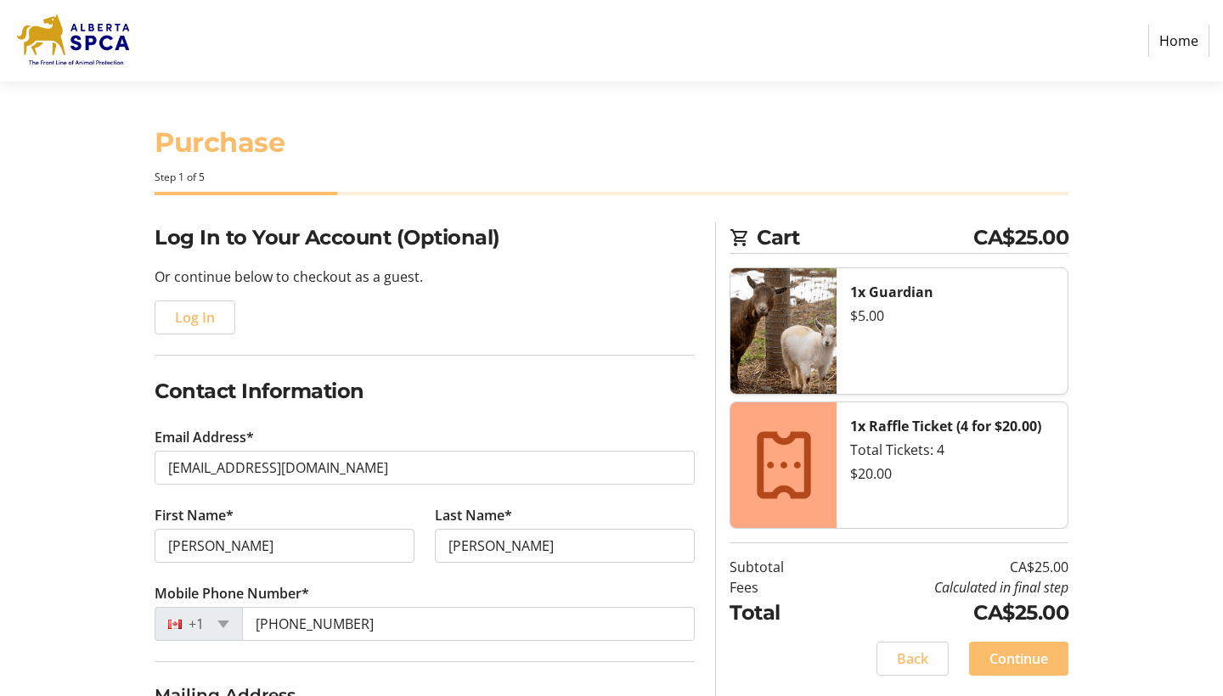
scroll to position [0, 0]
click at [189, 318] on span "Log In" at bounding box center [195, 317] width 40 height 20
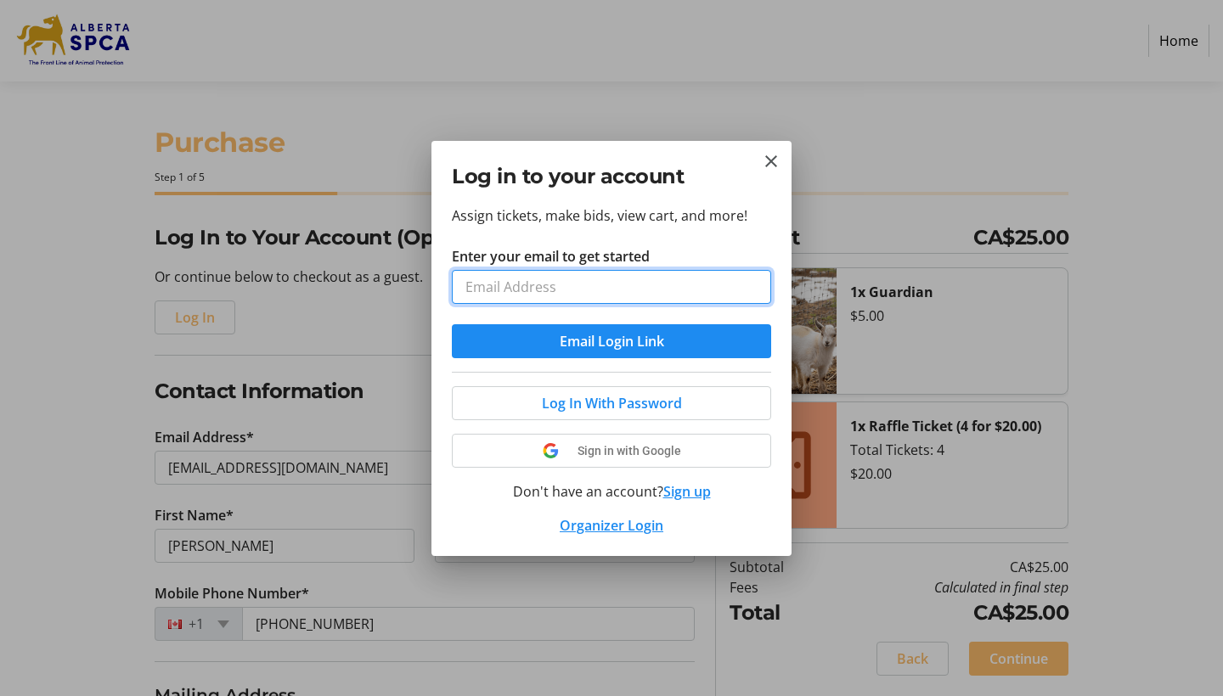
type input "[EMAIL_ADDRESS][DOMAIN_NAME]"
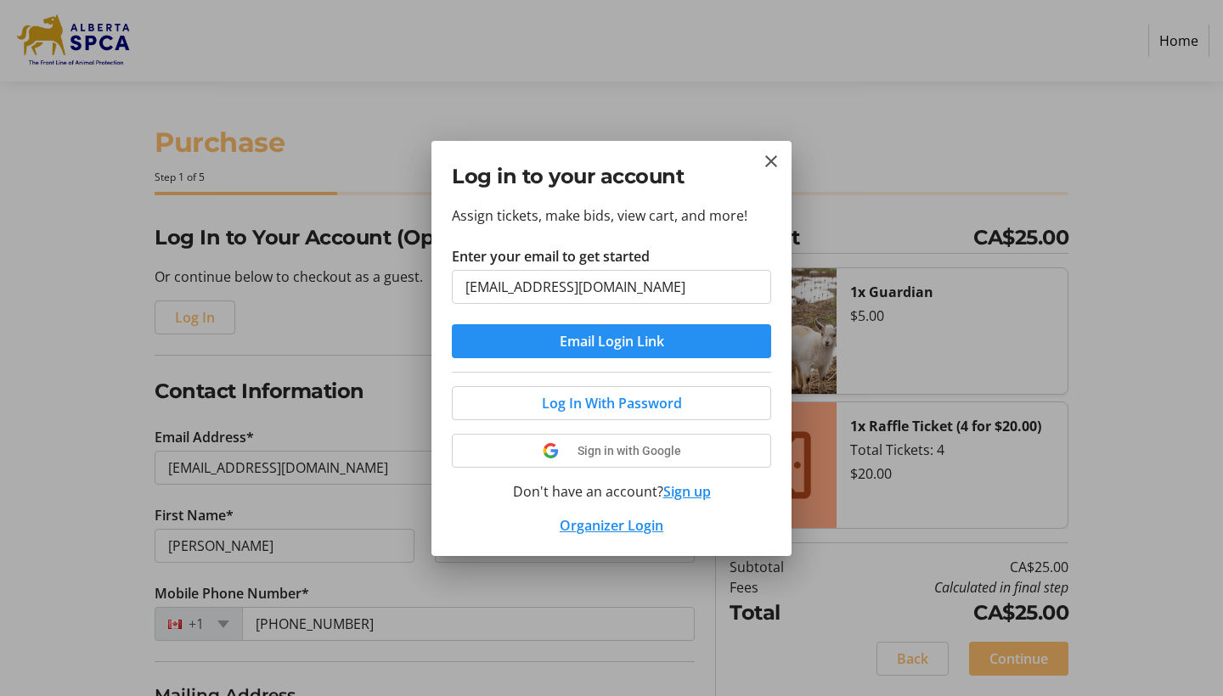
click at [573, 346] on span "Email Login Link" at bounding box center [612, 341] width 104 height 20
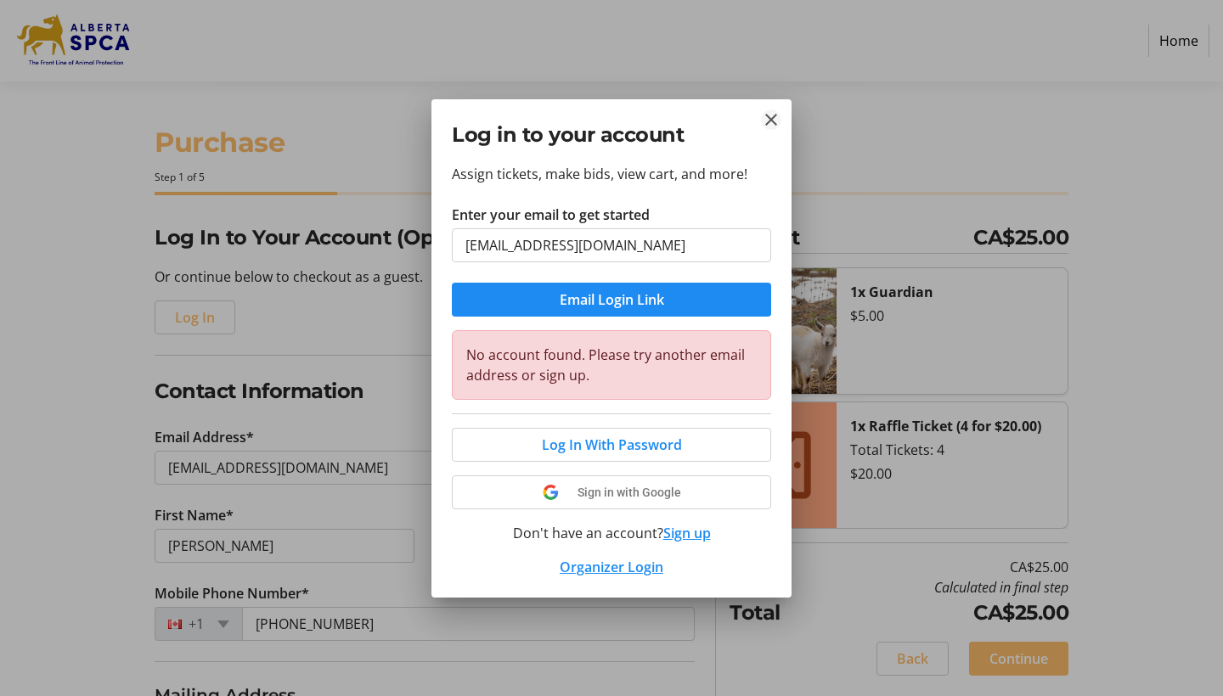
click at [769, 120] on mat-icon "Close" at bounding box center [771, 120] width 20 height 20
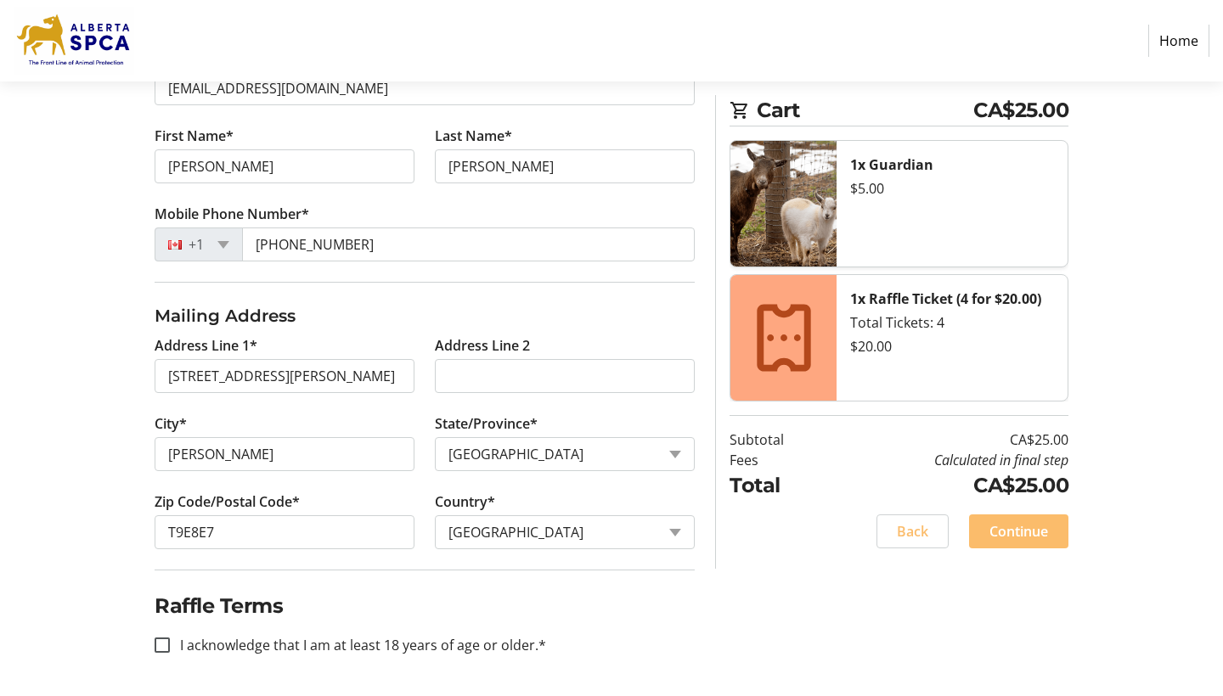
scroll to position [453, 0]
click at [707, 284] on div "Cart CA$25.00 1x Guardian $5.00 1x Raffle Ticket (4 for $20.00) Total Tickets: …" at bounding box center [892, 332] width 374 height 474
click at [716, 312] on tr-checkout-flow-side-bar-ui "Cart CA$25.00 1x Guardian $5.00 1x Raffle Ticket (4 for $20.00) Total Tickets: …" at bounding box center [891, 332] width 353 height 474
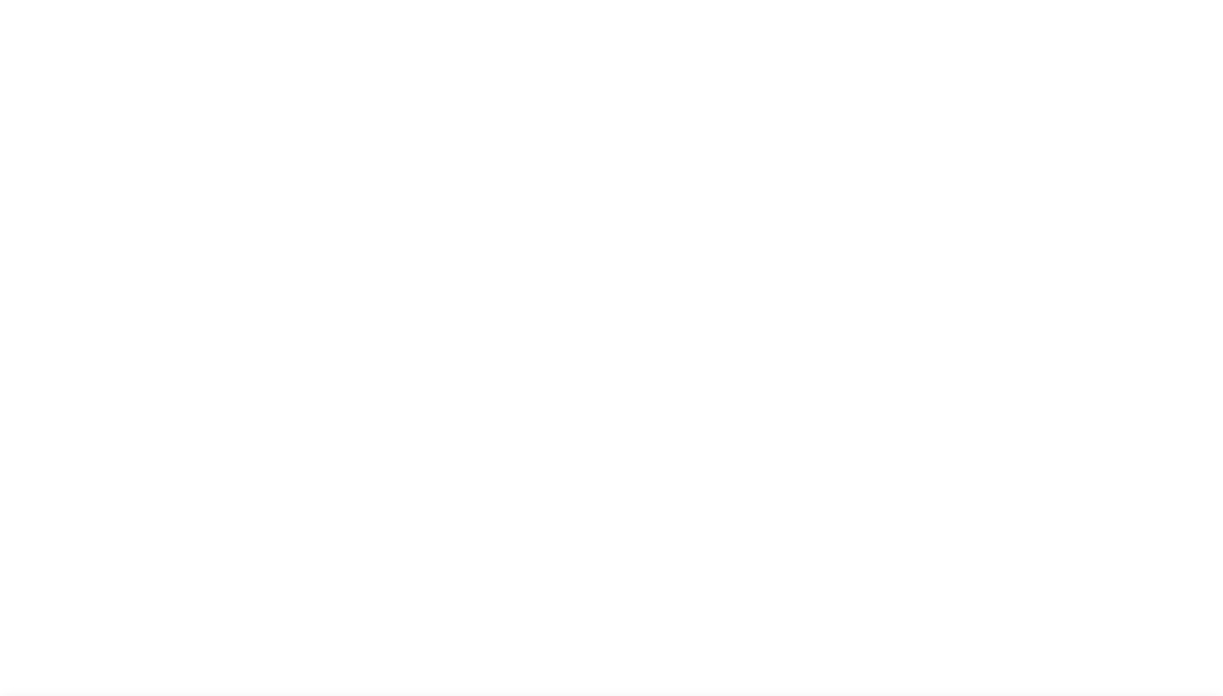
select select "AB"
select select "CA"
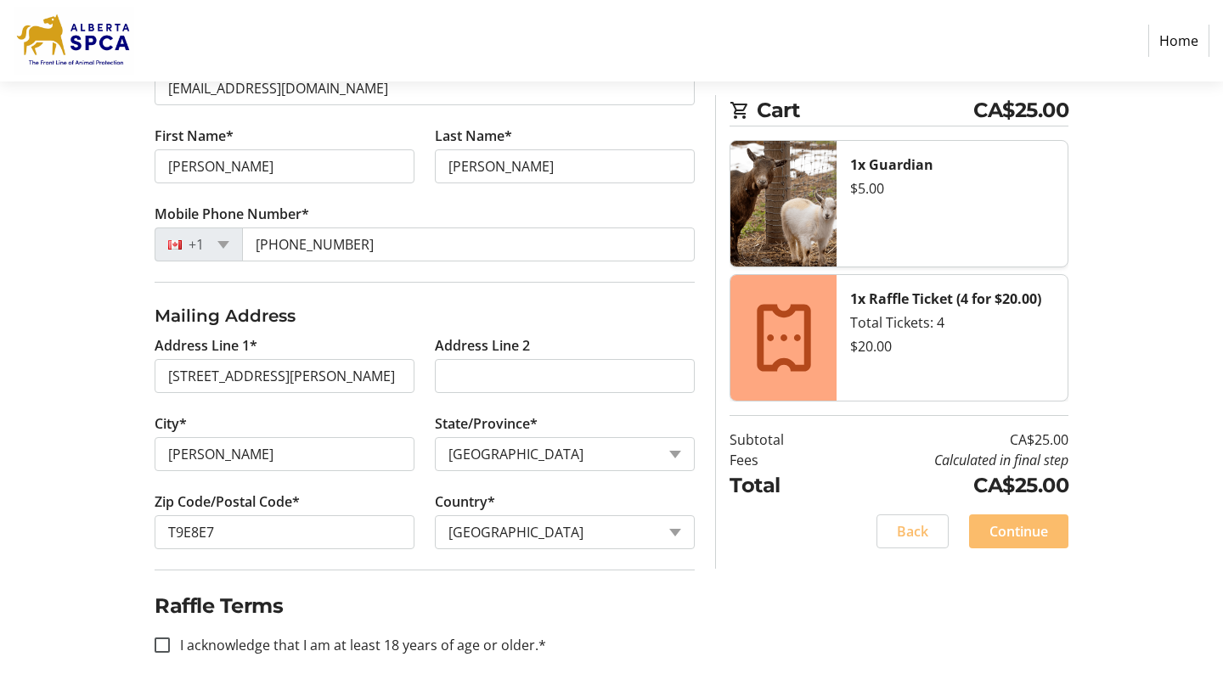
scroll to position [508, 0]
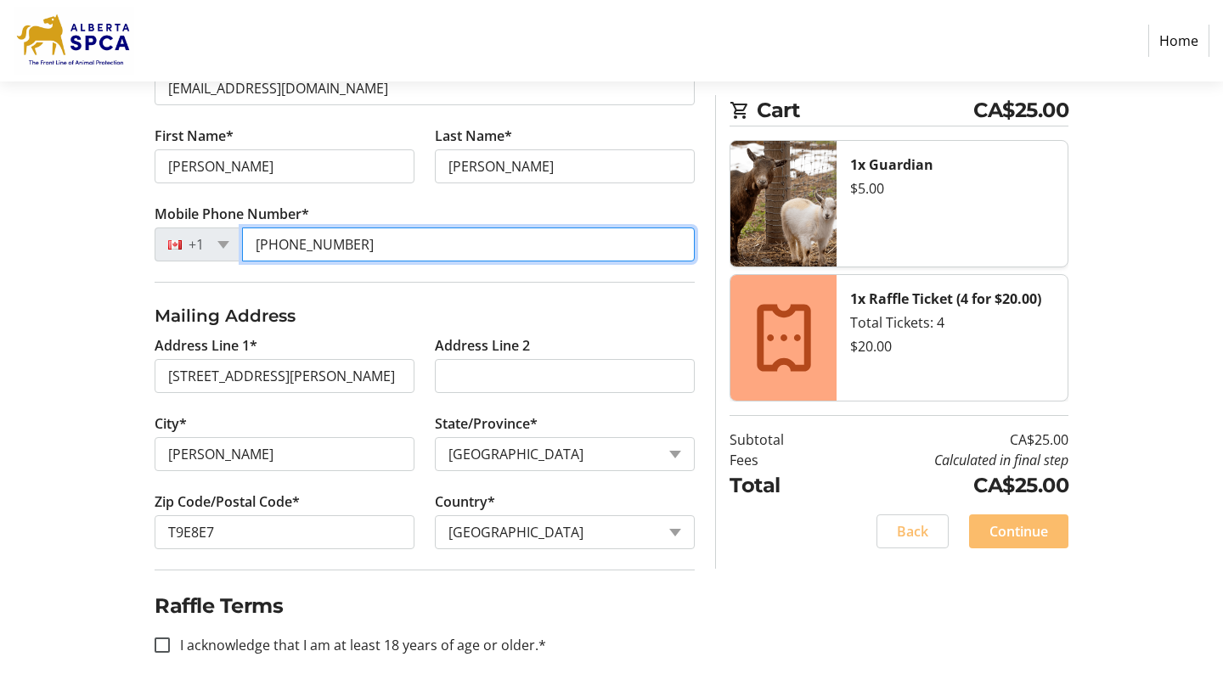
click at [673, 228] on input "[PHONE_NUMBER]" at bounding box center [468, 245] width 453 height 34
type input "[PHONE_NUMBER]"
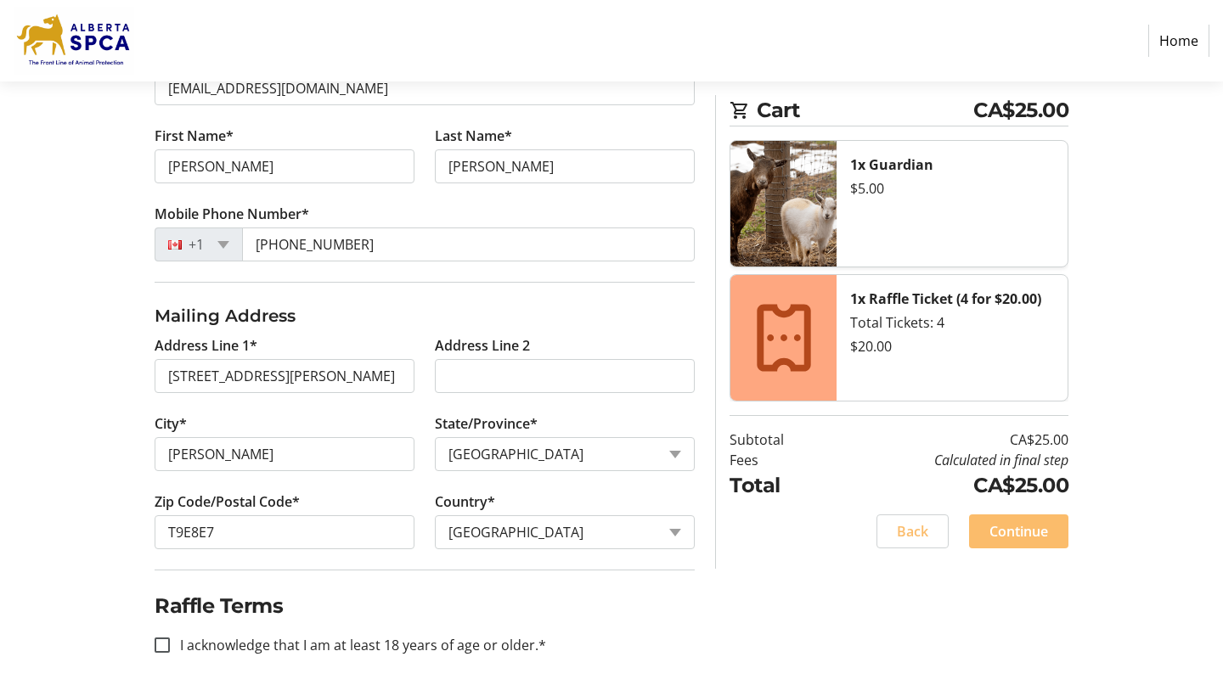
scroll to position [532, 0]
click at [710, 206] on div "Cart CA$25.00 1x Guardian $5.00 1x Raffle Ticket (4 for $20.00) Total Tickets: …" at bounding box center [892, 332] width 374 height 474
click at [730, 211] on img at bounding box center [783, 204] width 106 height 126
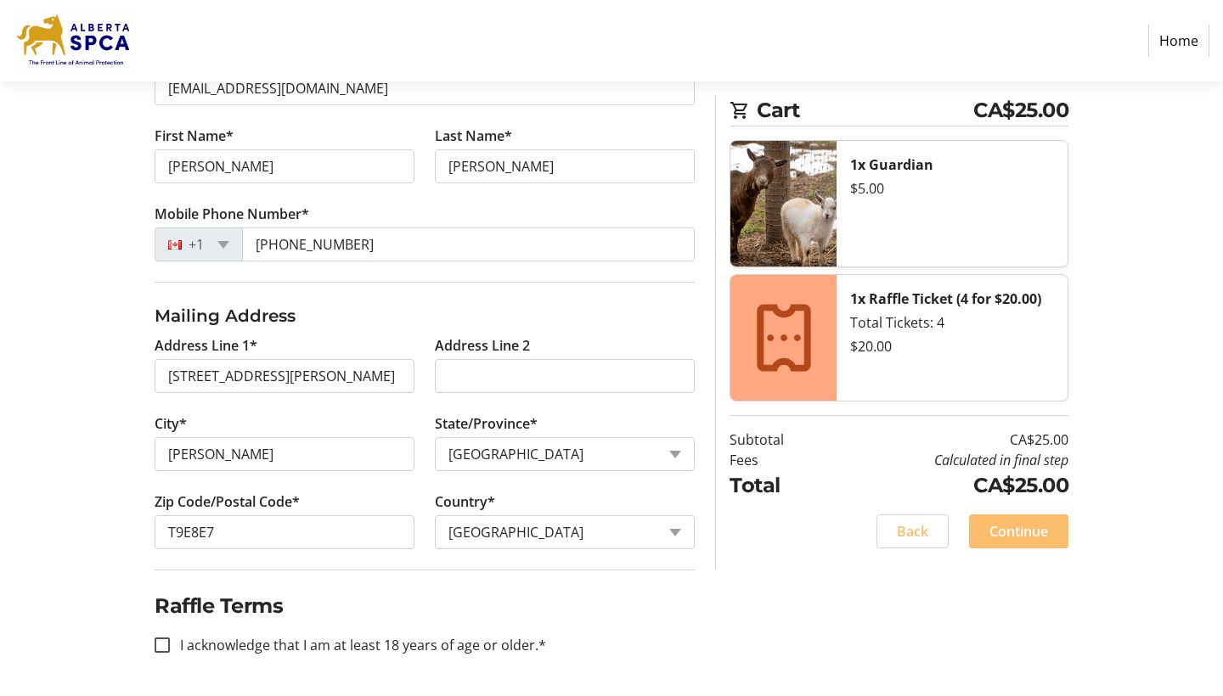
click at [730, 211] on img at bounding box center [783, 204] width 106 height 126
click at [718, 209] on tr-checkout-flow-side-bar-ui "Cart CA$25.00 1x Guardian $5.00 1x Raffle Ticket (4 for $20.00) Total Tickets: …" at bounding box center [891, 332] width 353 height 474
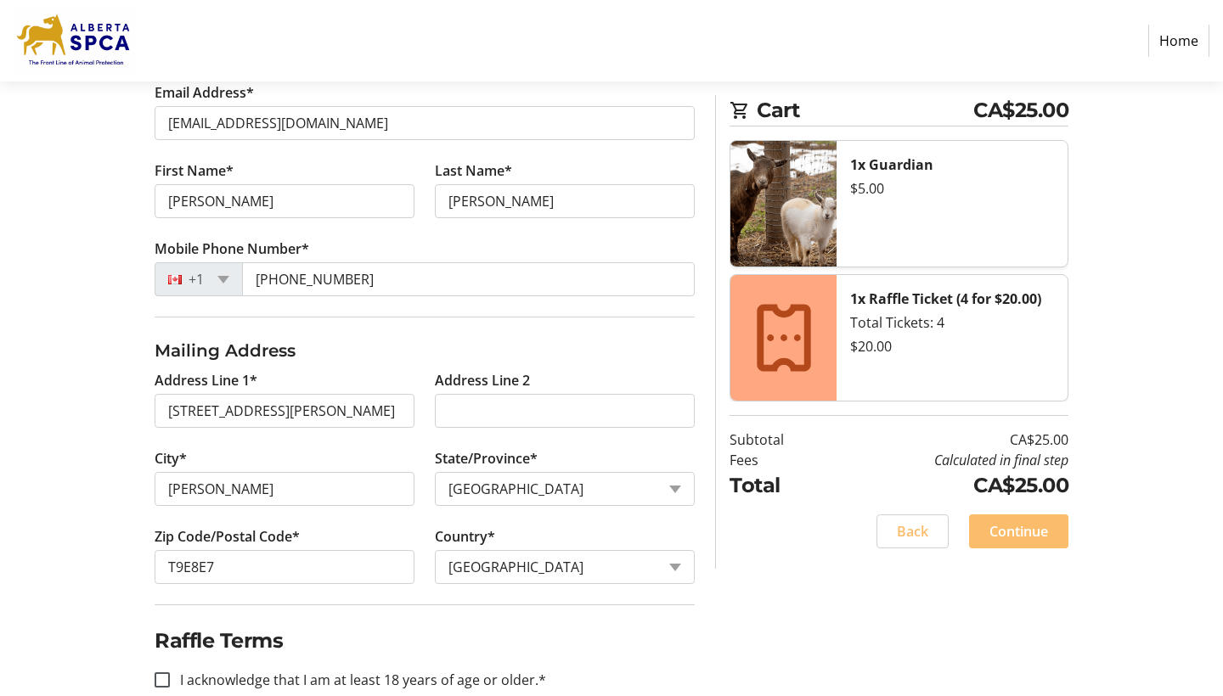
scroll to position [371, 0]
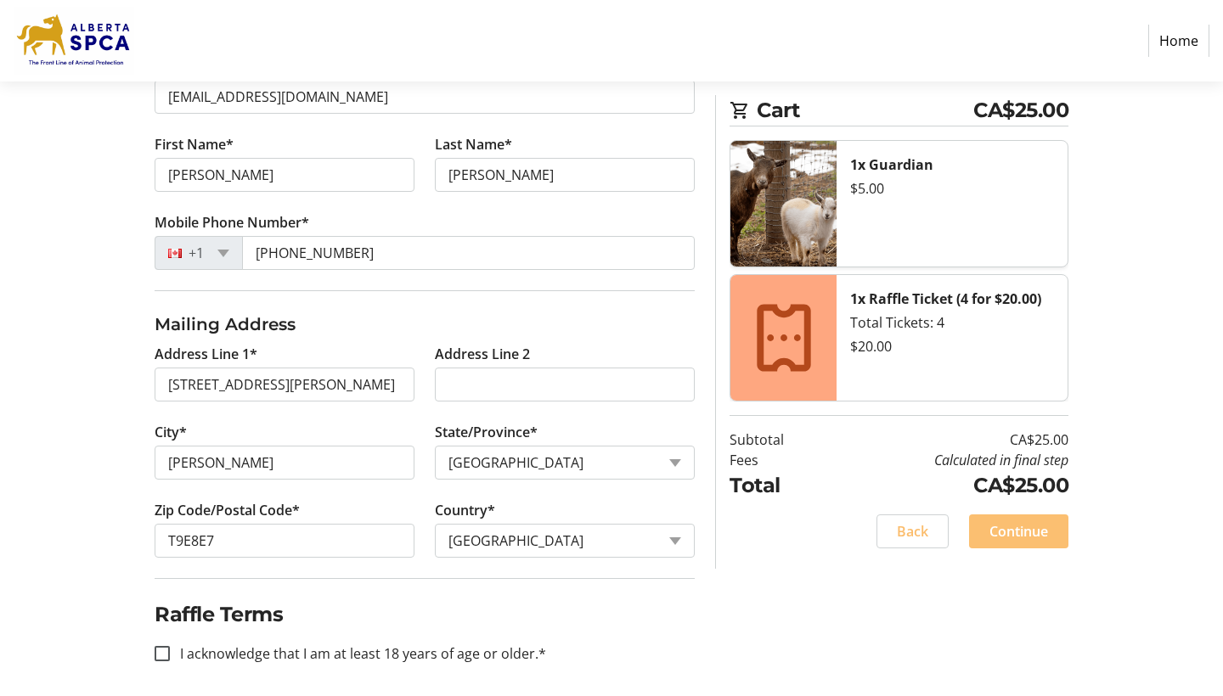
click at [1010, 536] on span "Continue" at bounding box center [1018, 531] width 59 height 20
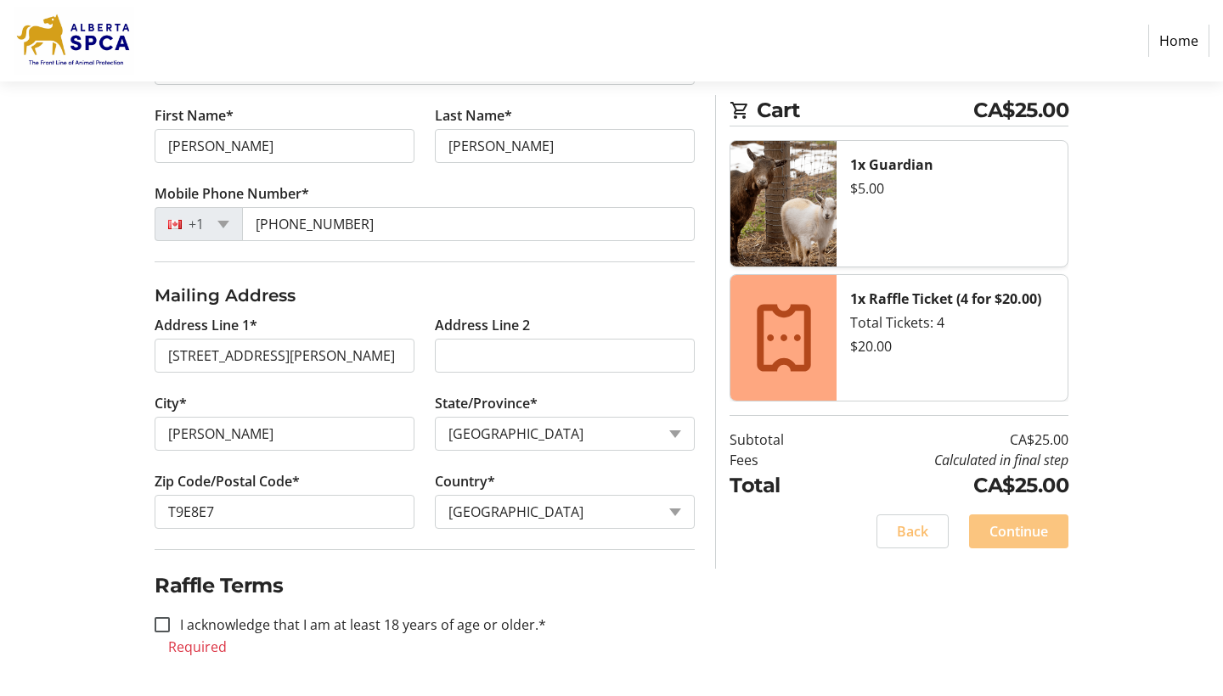
scroll to position [663, 0]
click at [164, 633] on input "I acknowledge that I am at least 18 years of age or older.*" at bounding box center [162, 624] width 15 height 15
checkbox input "true"
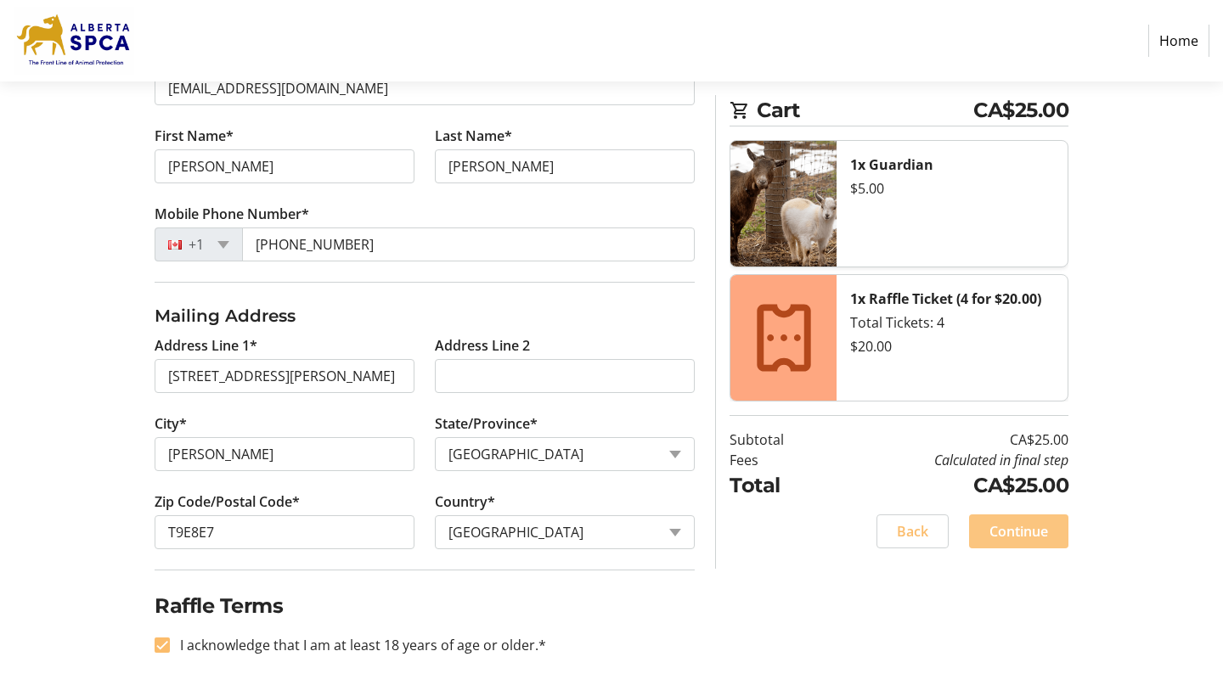
click at [1030, 539] on span "Continue" at bounding box center [1018, 531] width 59 height 20
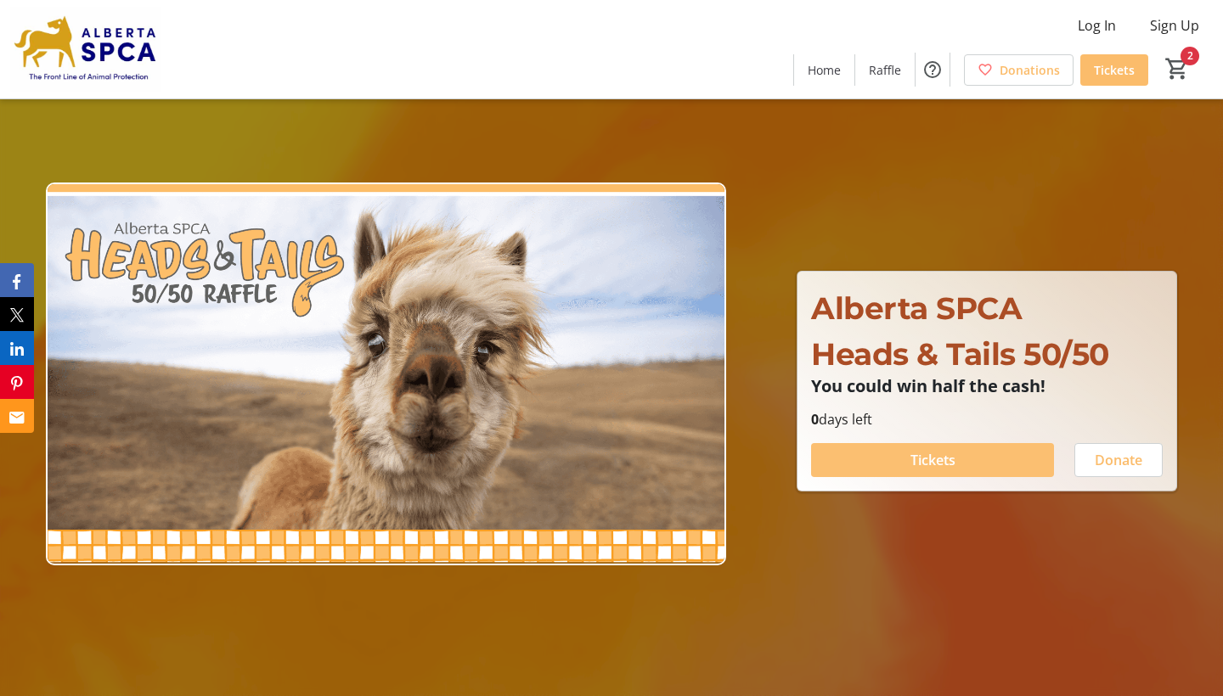
click at [874, 468] on span at bounding box center [932, 460] width 243 height 41
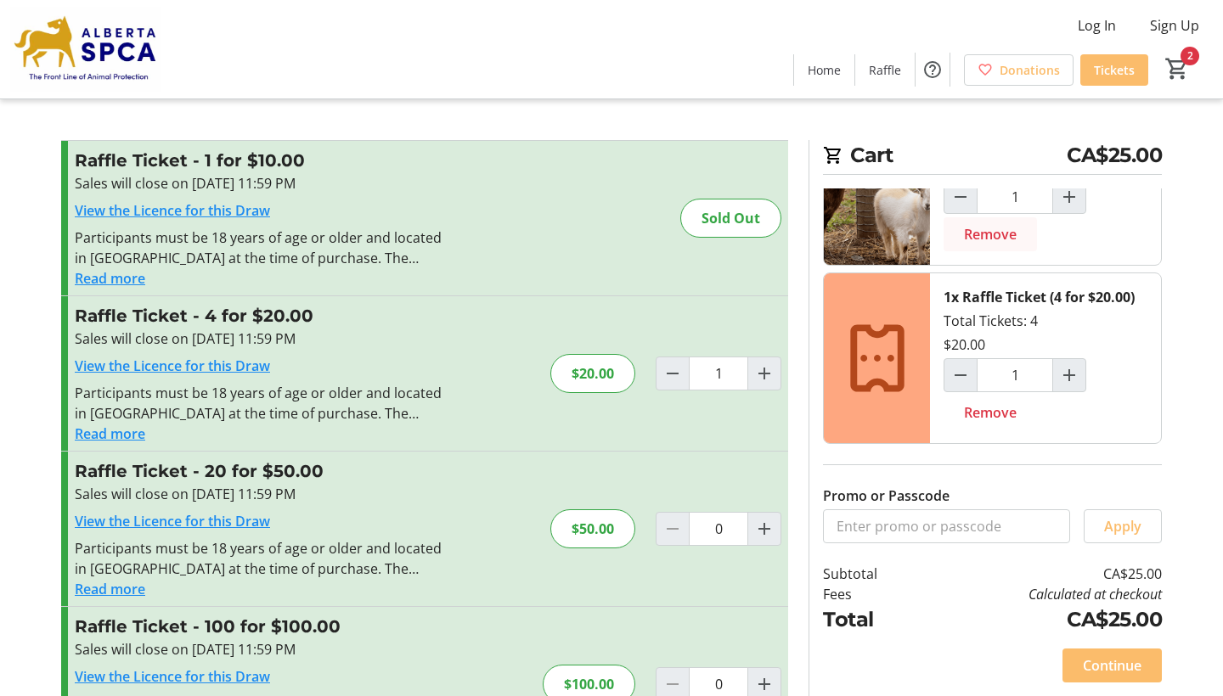
scroll to position [70, 0]
click at [1122, 666] on span "Continue" at bounding box center [1112, 666] width 59 height 20
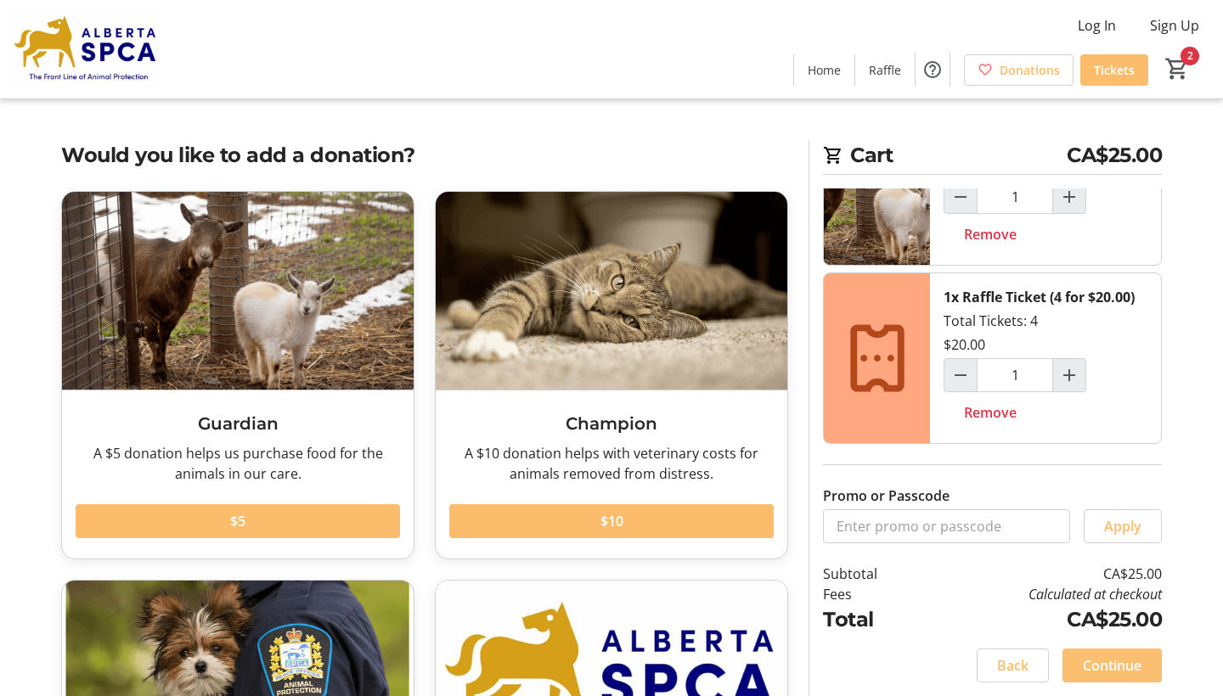
click at [1122, 666] on span "Continue" at bounding box center [1112, 666] width 59 height 20
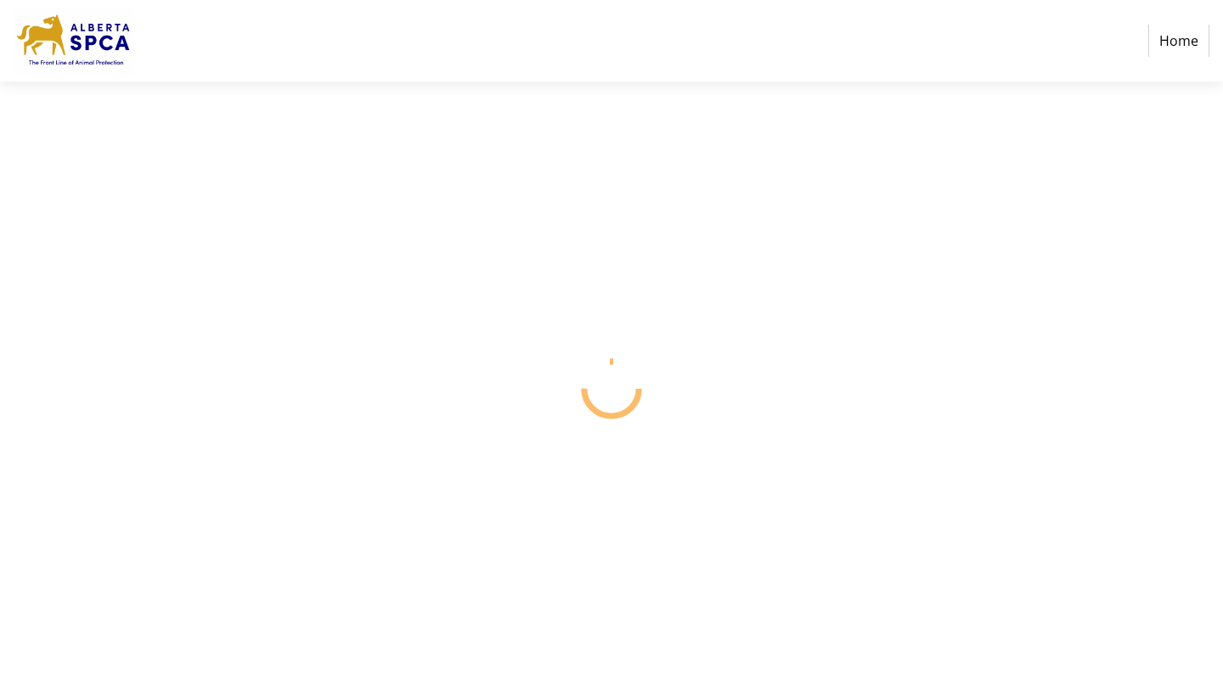
select select "CA"
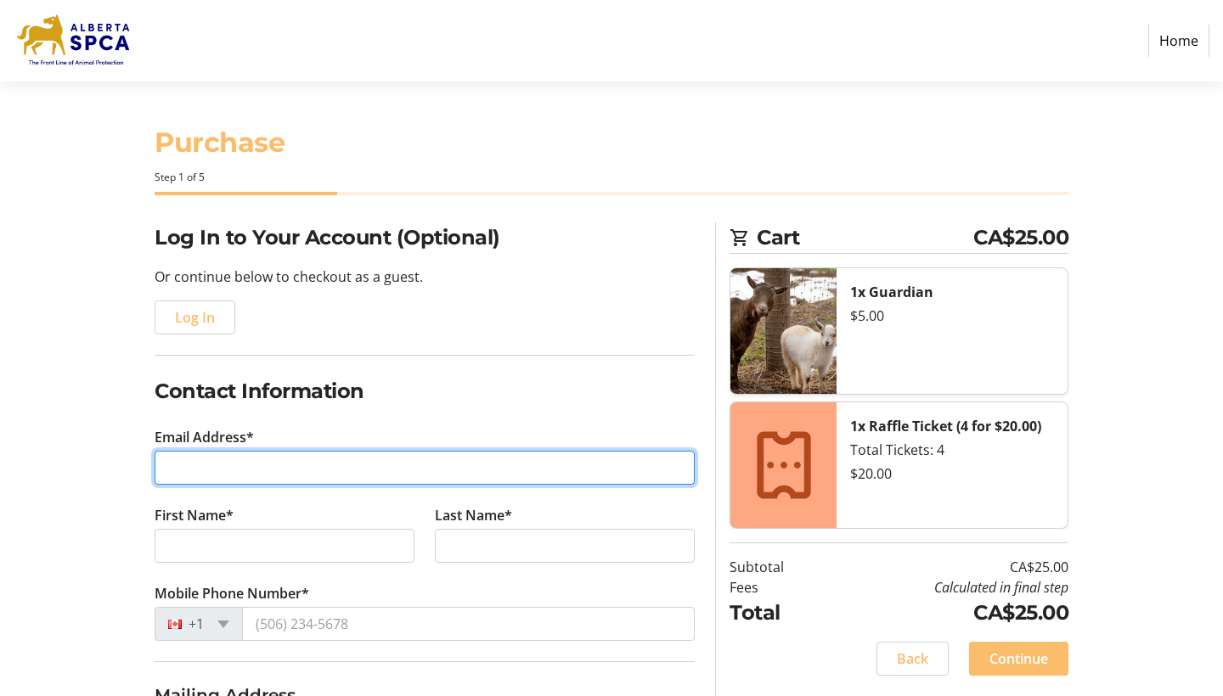
type input "[EMAIL_ADDRESS][DOMAIN_NAME]"
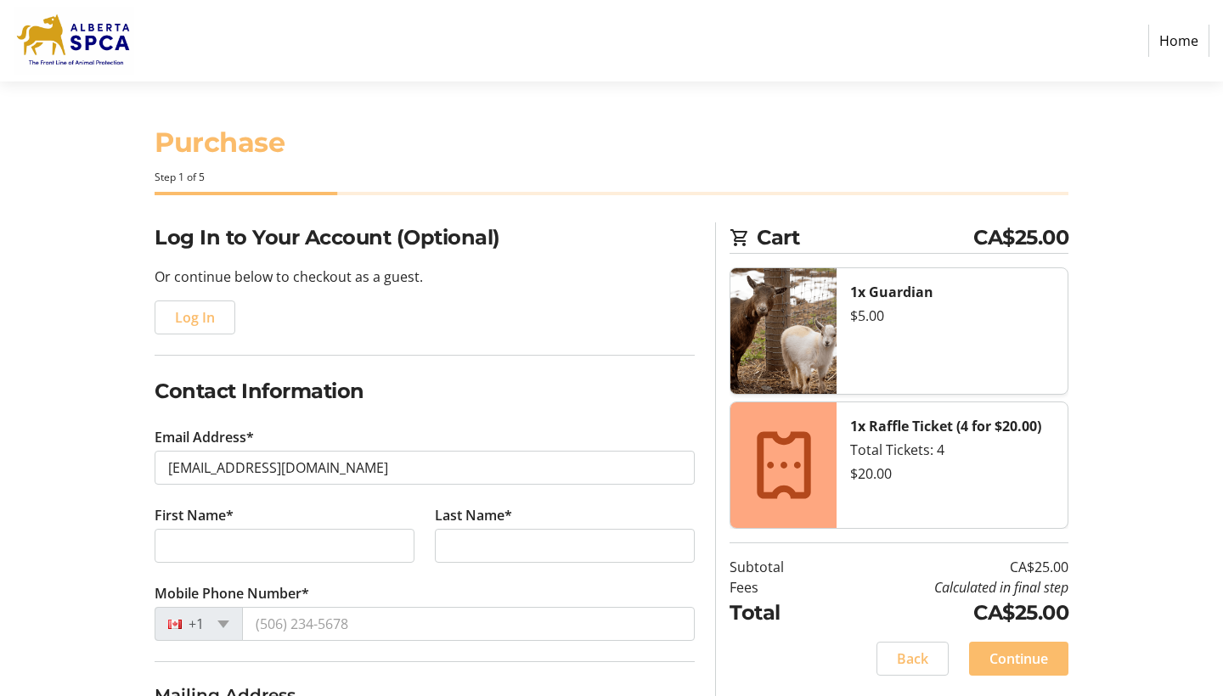
click at [672, 475] on input "[EMAIL_ADDRESS][DOMAIN_NAME]" at bounding box center [425, 468] width 540 height 34
click at [669, 467] on input "[EMAIL_ADDRESS][DOMAIN_NAME]" at bounding box center [425, 468] width 540 height 34
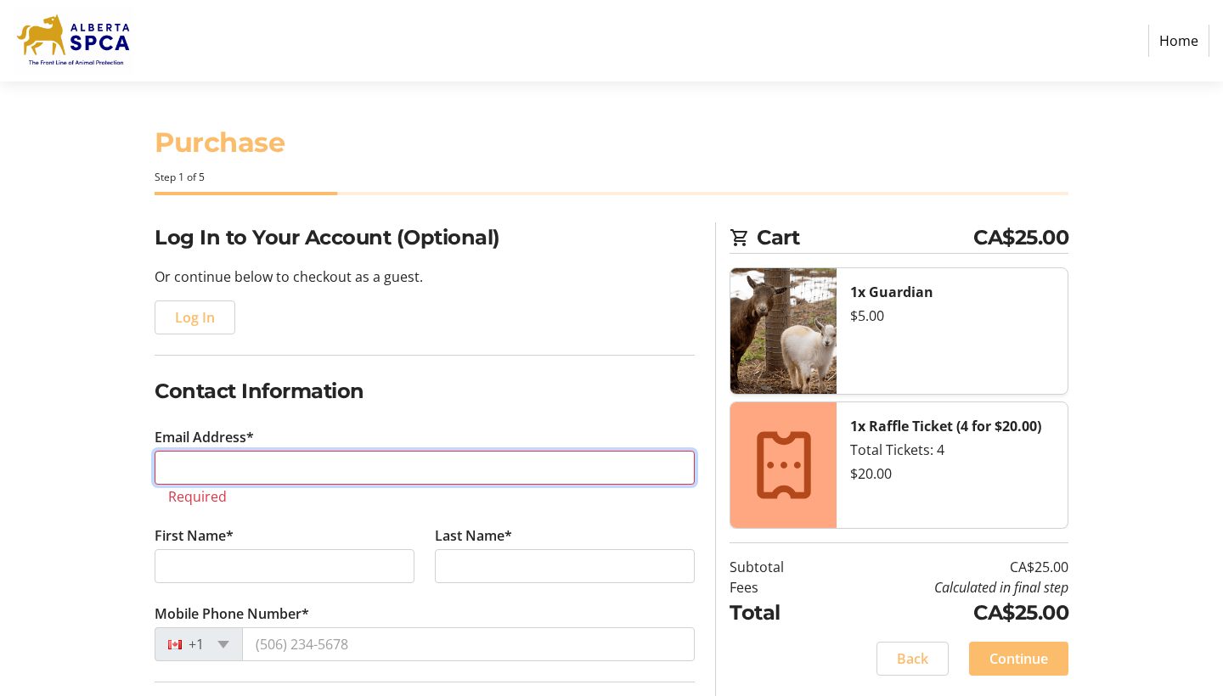
type input "[EMAIL_ADDRESS][DOMAIN_NAME]"
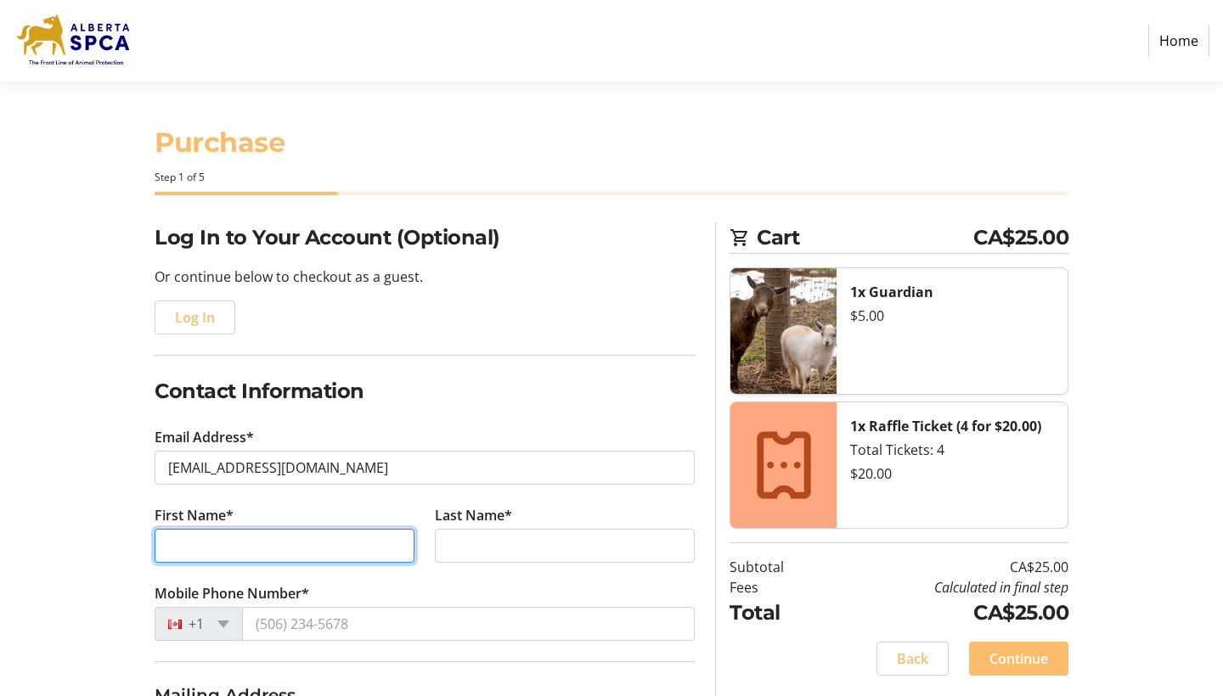
click at [389, 549] on input "First Name*" at bounding box center [285, 546] width 260 height 34
type input "[PERSON_NAME]"
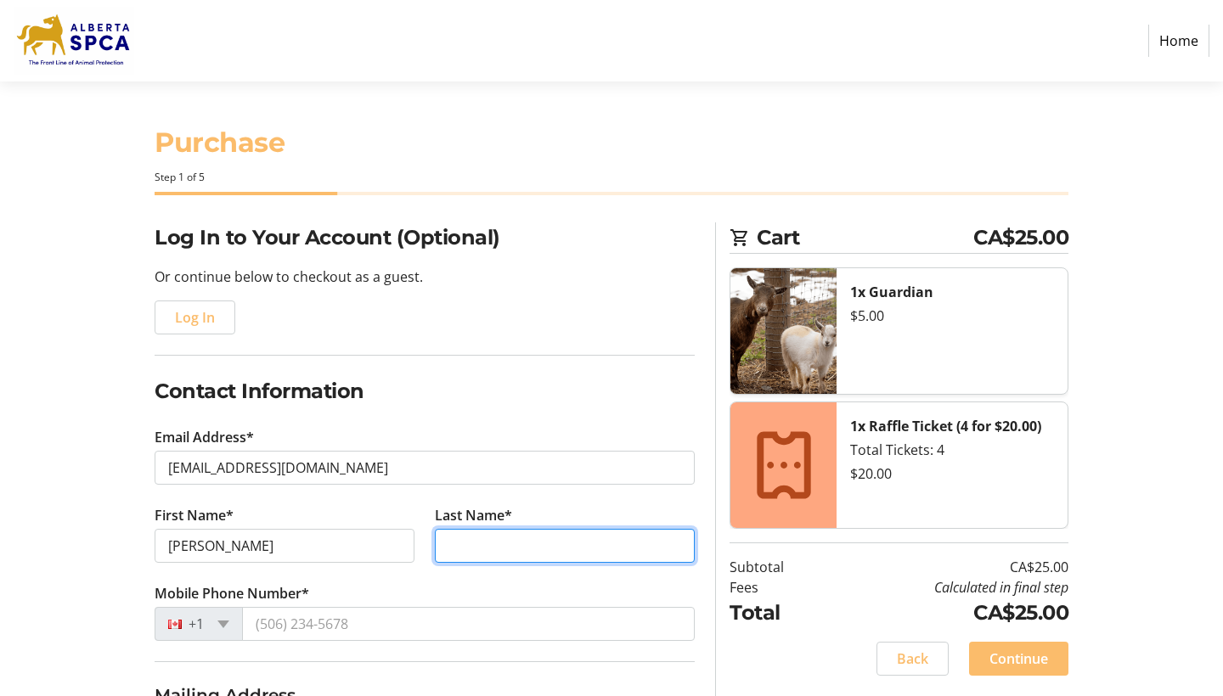
type input "[PERSON_NAME]"
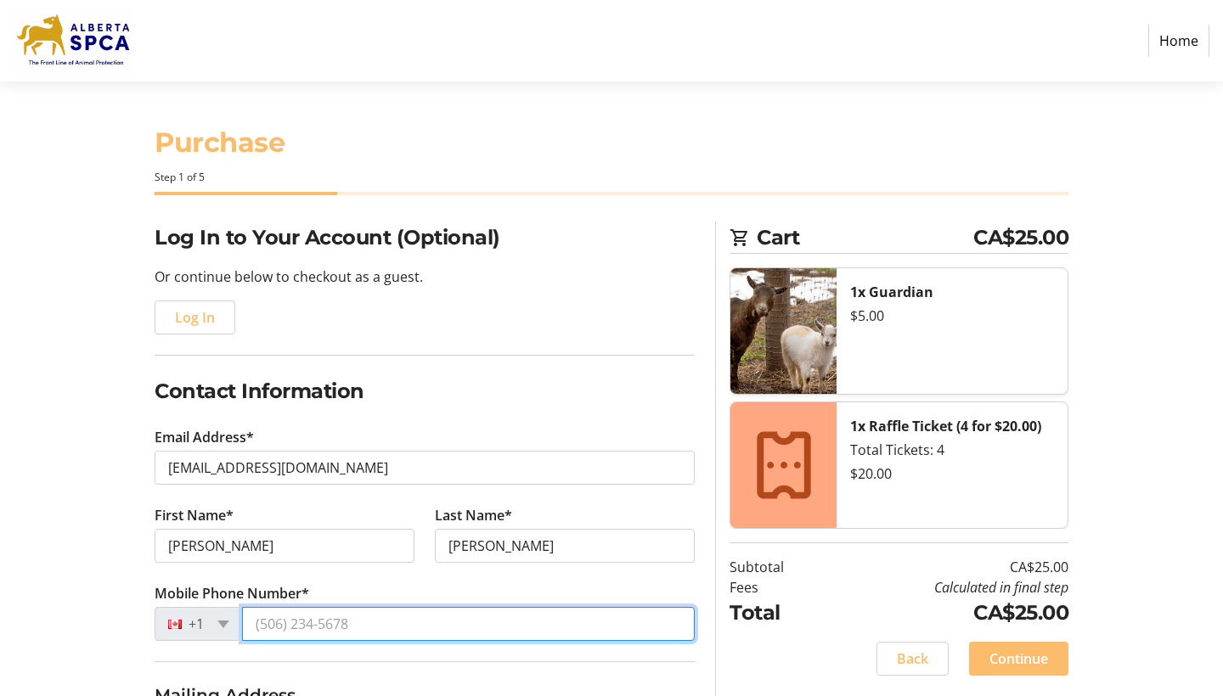
type input "[PHONE_NUMBER]"
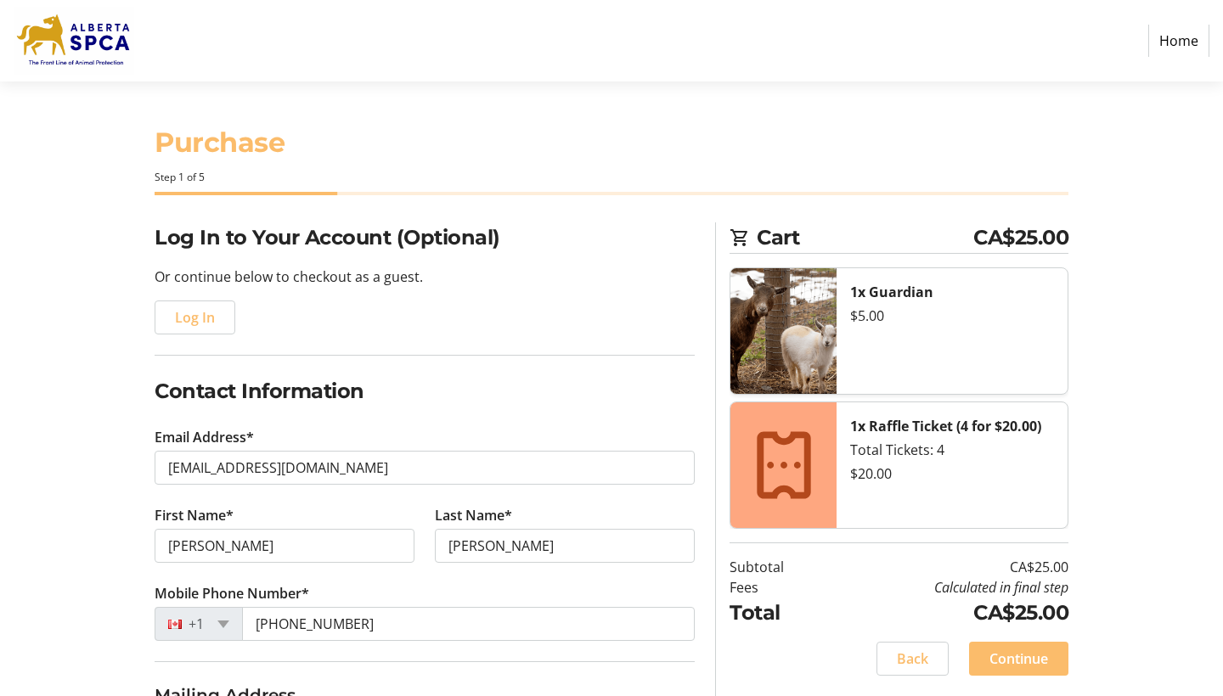
type input "[STREET_ADDRESS][PERSON_NAME]"
type input "[PERSON_NAME]"
select select "AB"
type input "T9E8E7"
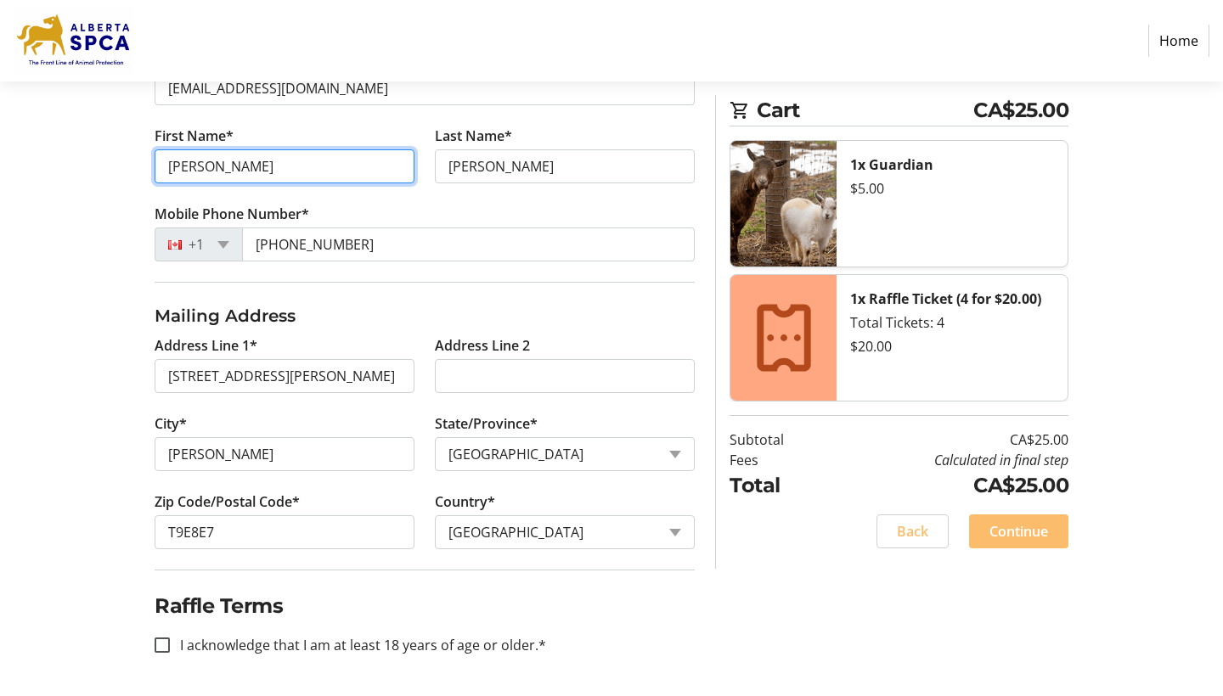
scroll to position [663, 0]
click at [161, 645] on input "I acknowledge that I am at least 18 years of age or older.*" at bounding box center [162, 645] width 15 height 15
checkbox input "true"
click at [1034, 533] on span "Continue" at bounding box center [1018, 531] width 59 height 20
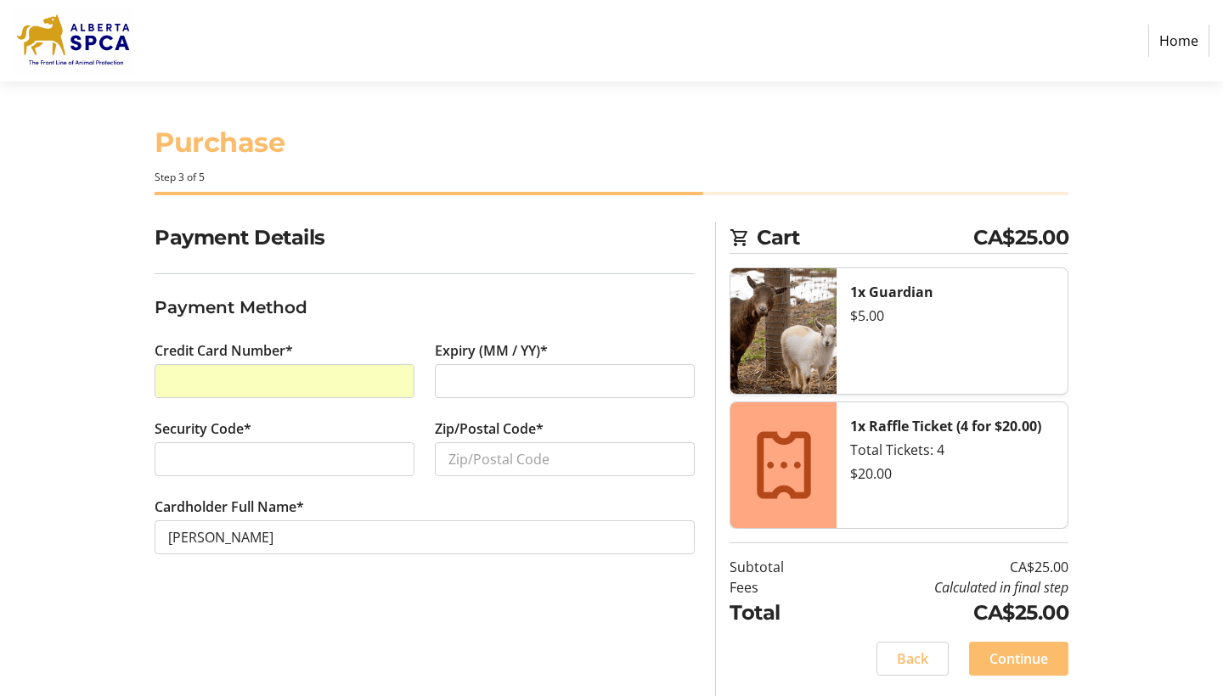
click at [481, 391] on div at bounding box center [565, 381] width 260 height 34
